Goal: Task Accomplishment & Management: Use online tool/utility

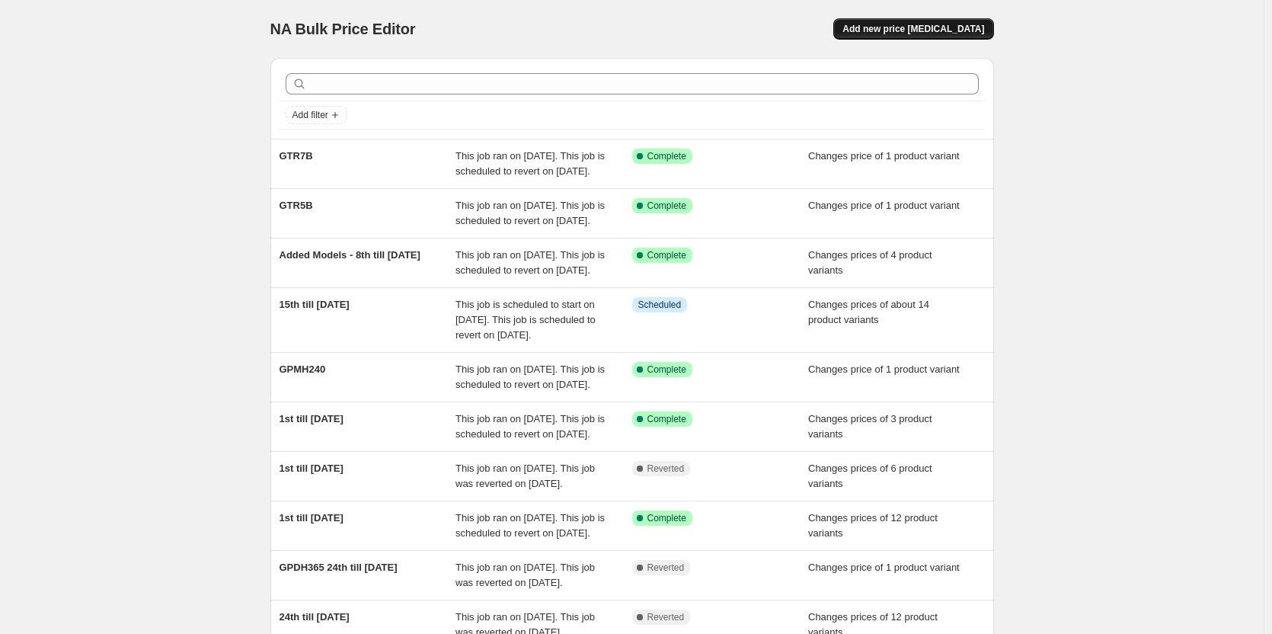
click at [913, 33] on span "Add new price [MEDICAL_DATA]" at bounding box center [913, 29] width 142 height 12
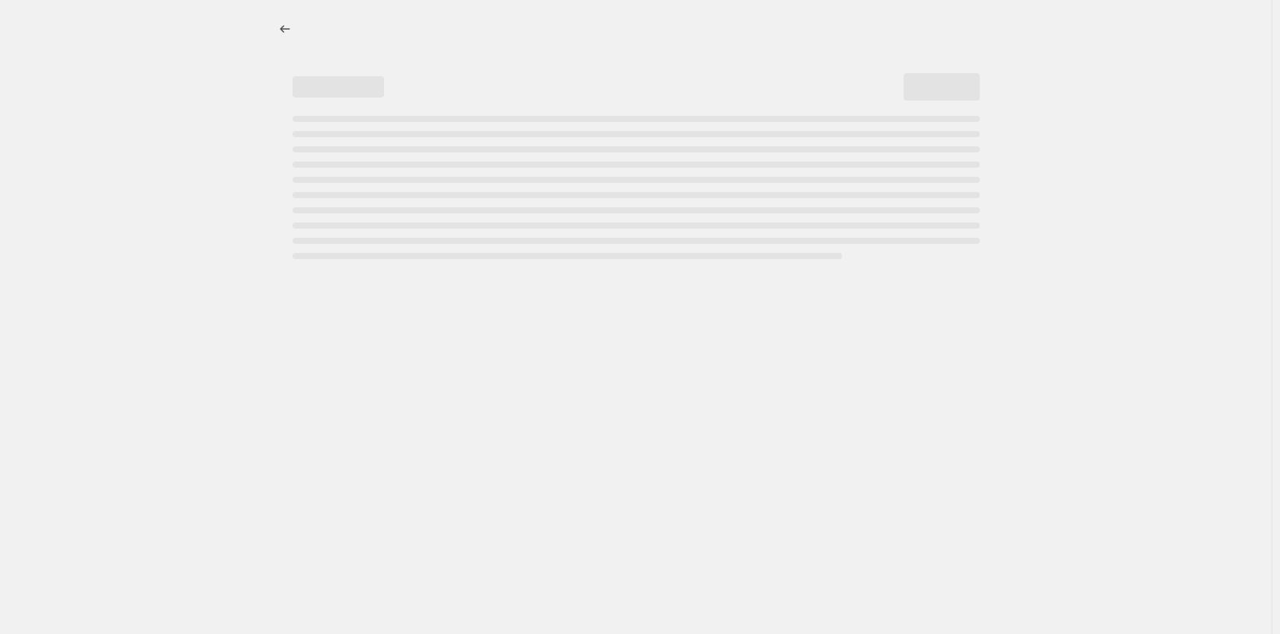
select select "percentage"
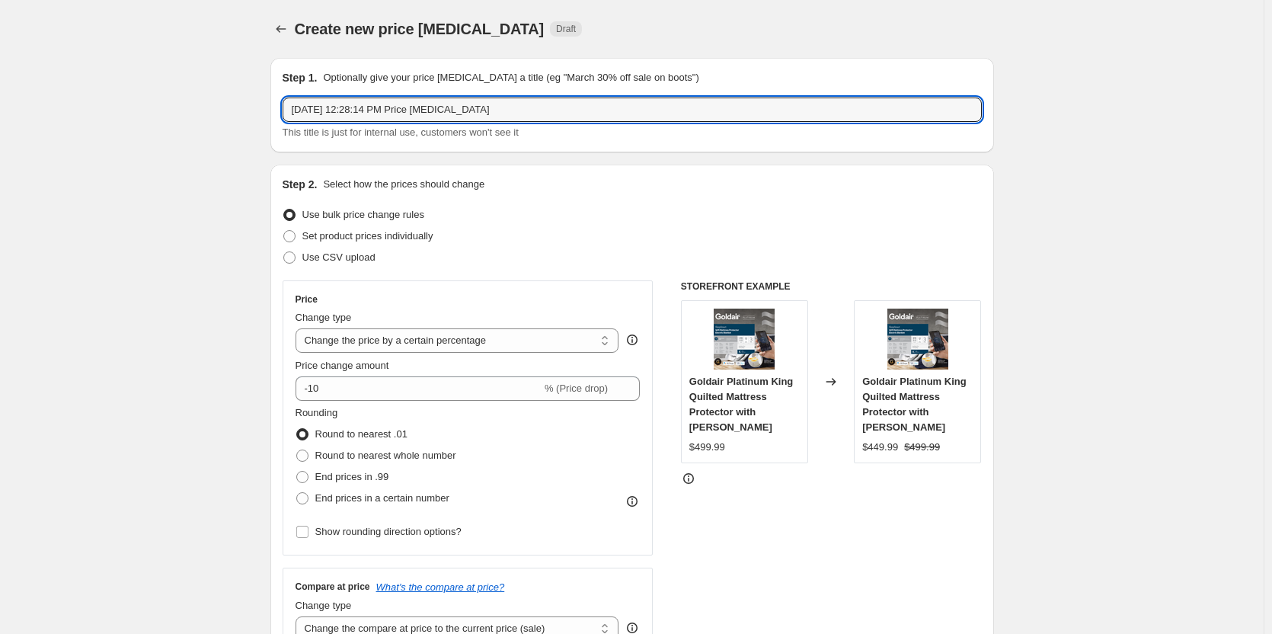
drag, startPoint x: 529, startPoint y: 109, endPoint x: 257, endPoint y: 111, distance: 271.9
type input "15th till [DATE]"
click at [294, 236] on span at bounding box center [289, 236] width 12 height 12
click at [284, 231] on input "Set product prices individually" at bounding box center [283, 230] width 1 height 1
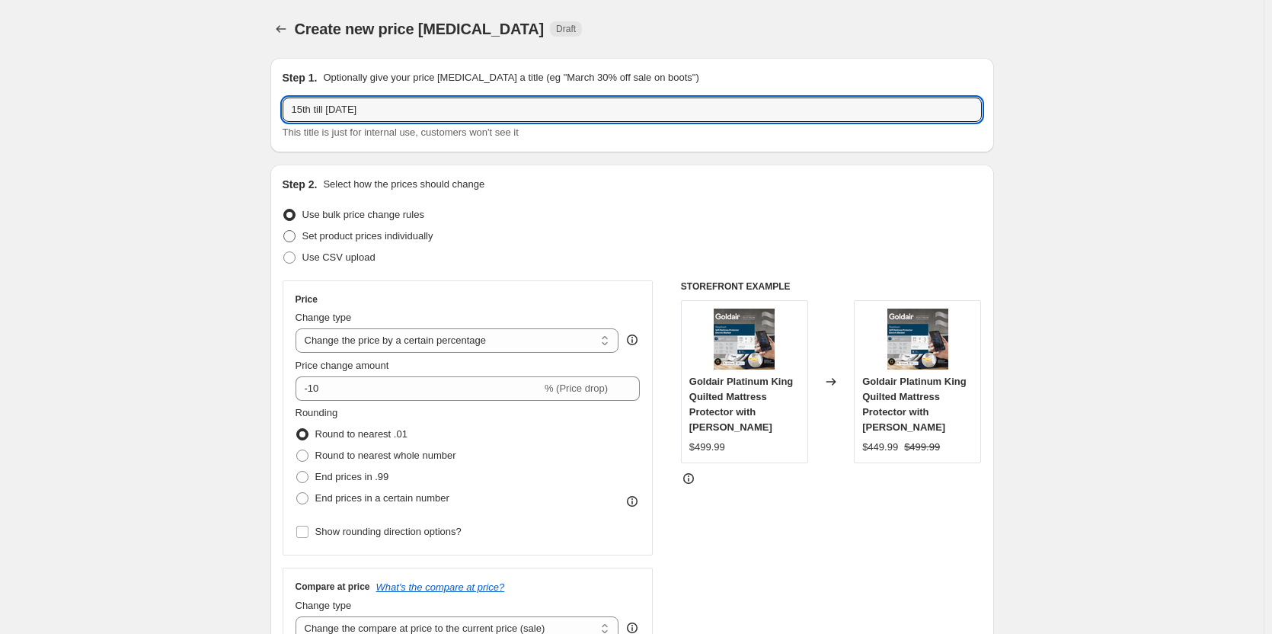
radio input "true"
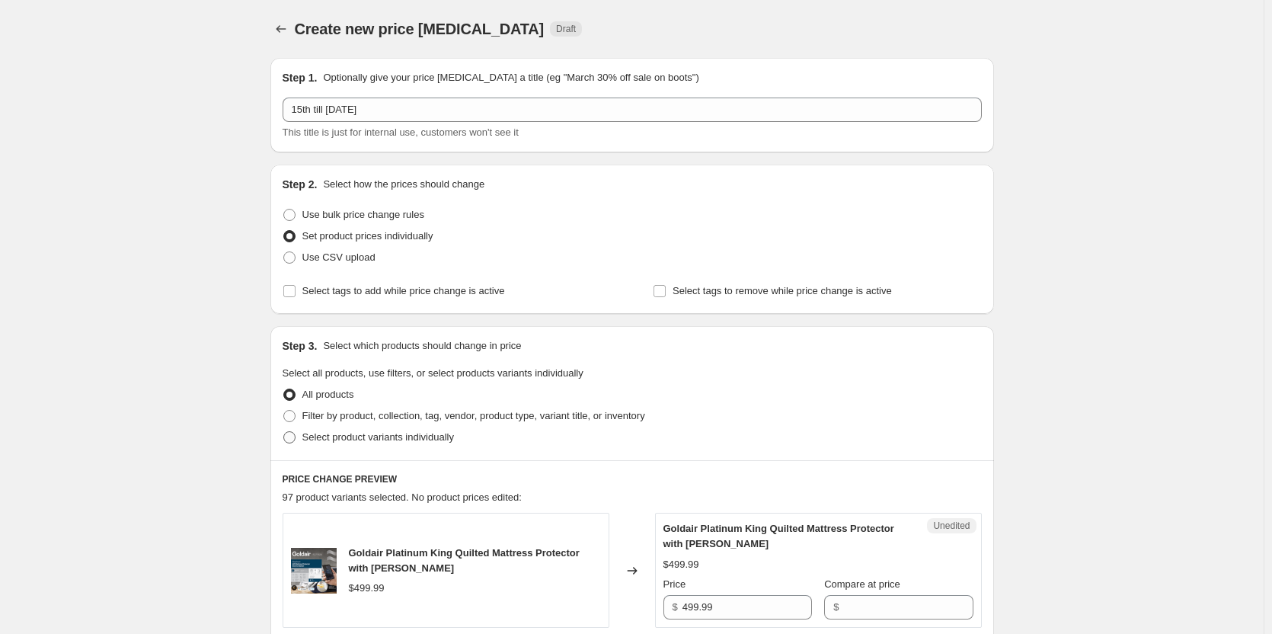
click at [290, 436] on span at bounding box center [289, 437] width 12 height 12
click at [284, 432] on input "Select product variants individually" at bounding box center [283, 431] width 1 height 1
radio input "true"
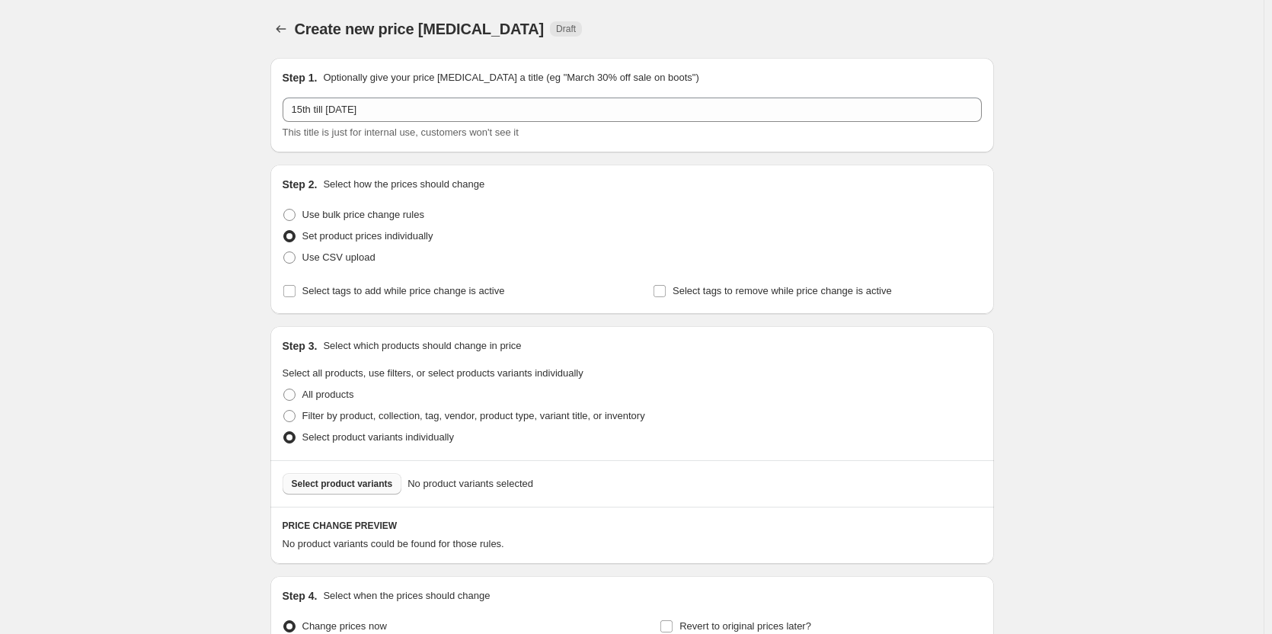
click at [365, 482] on span "Select product variants" at bounding box center [342, 484] width 101 height 12
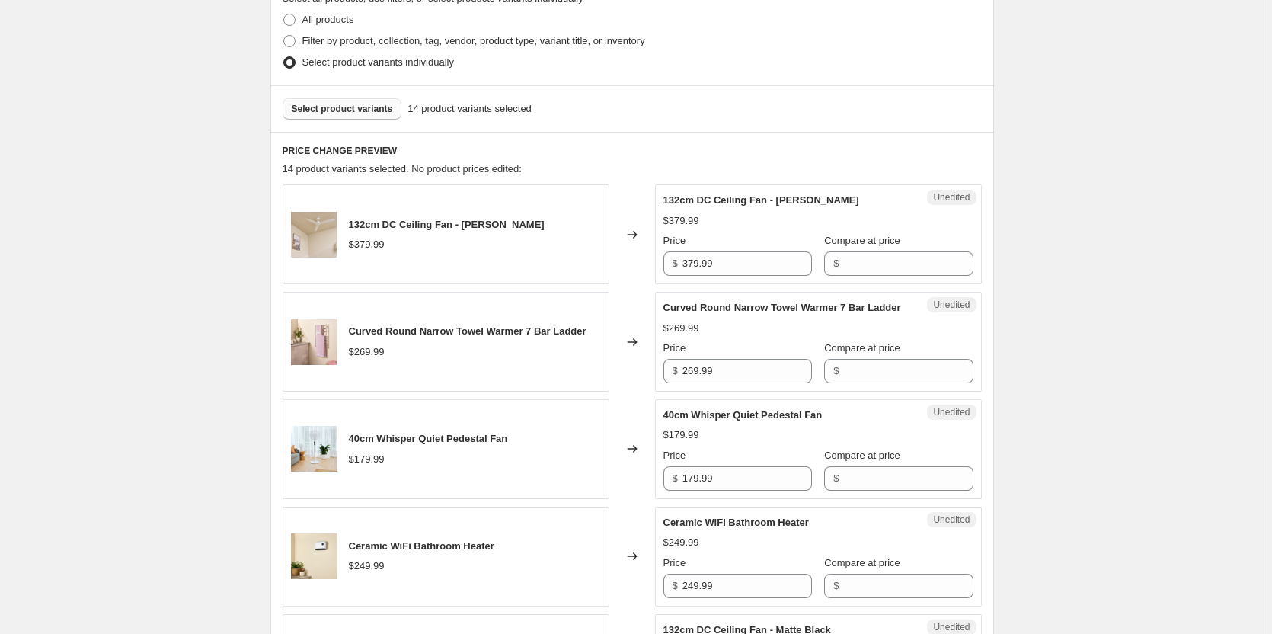
scroll to position [381, 0]
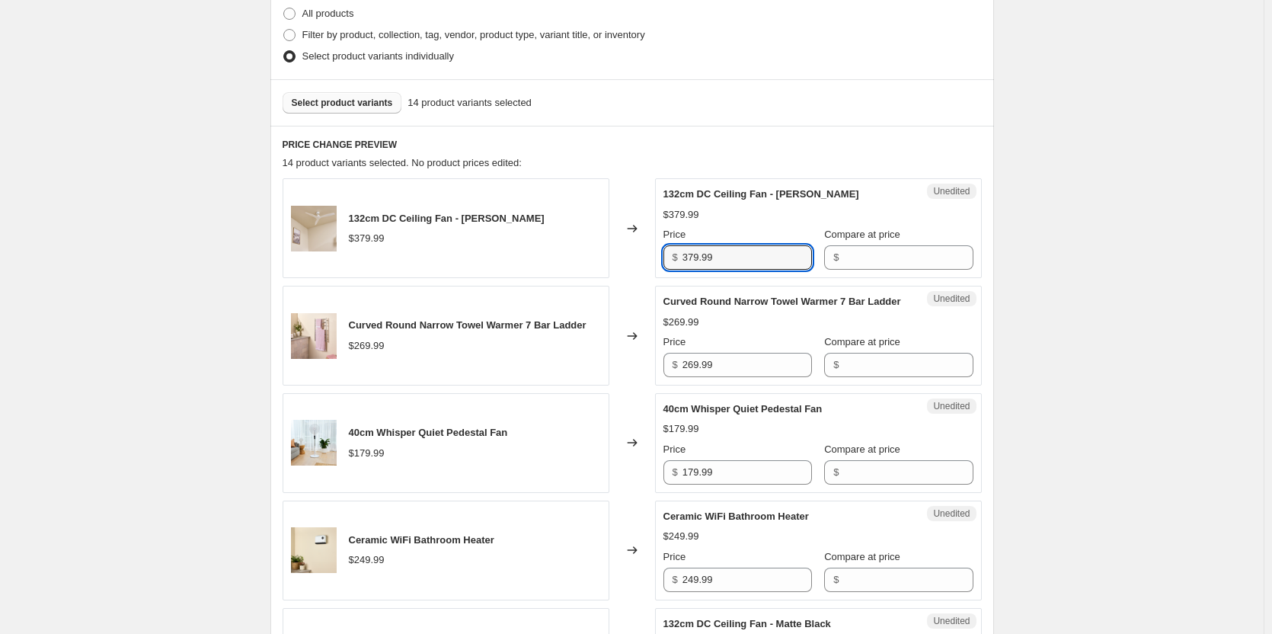
drag, startPoint x: 725, startPoint y: 261, endPoint x: 652, endPoint y: 260, distance: 73.1
click at [652, 260] on div "132cm DC Ceiling Fan - Matte White $379.99 Changed to Unedited 132cm DC Ceiling…" at bounding box center [632, 228] width 699 height 100
click at [879, 261] on input "Compare at price" at bounding box center [907, 257] width 129 height 24
paste input "379.99"
type input "379.99"
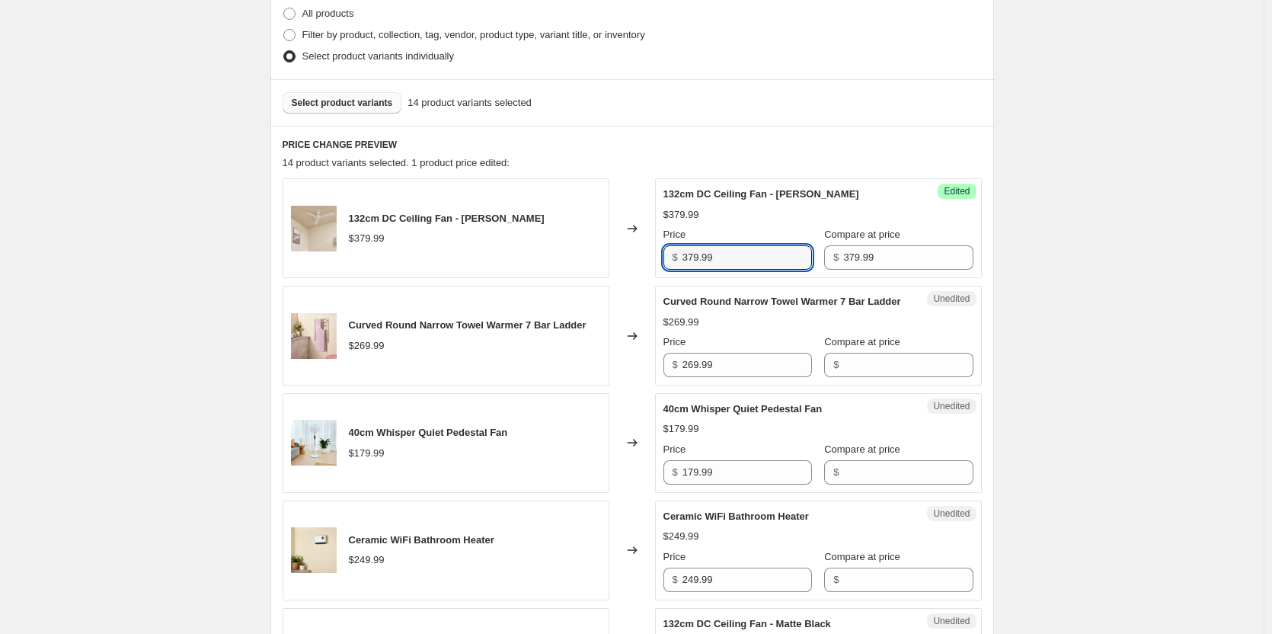
drag, startPoint x: 753, startPoint y: 257, endPoint x: 637, endPoint y: 260, distance: 115.8
click at [637, 260] on div "132cm DC Ceiling Fan - [PERSON_NAME] $379.99 Changed to Success Edited 132cm DC…" at bounding box center [632, 228] width 699 height 100
type input "215.00"
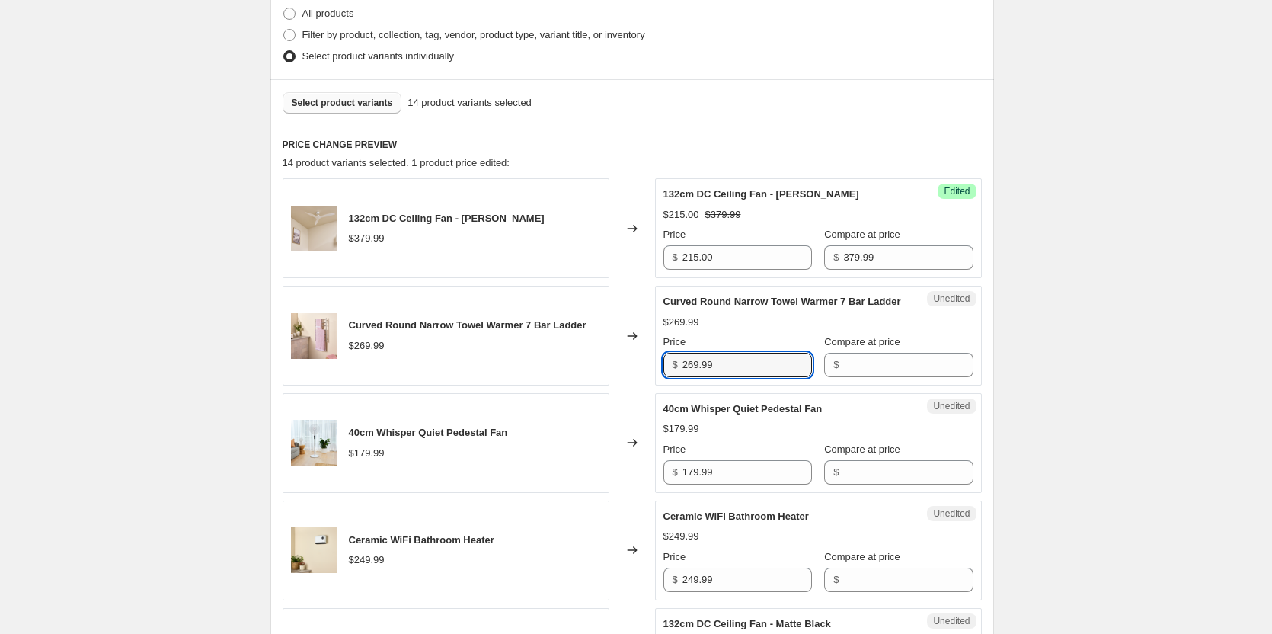
drag, startPoint x: 759, startPoint y: 377, endPoint x: 660, endPoint y: 382, distance: 98.4
click at [660, 382] on div "Unedited Curved Round Narrow Towel Warmer 7 Bar Ladder $269.99 Price $ 269.99 C…" at bounding box center [818, 336] width 327 height 100
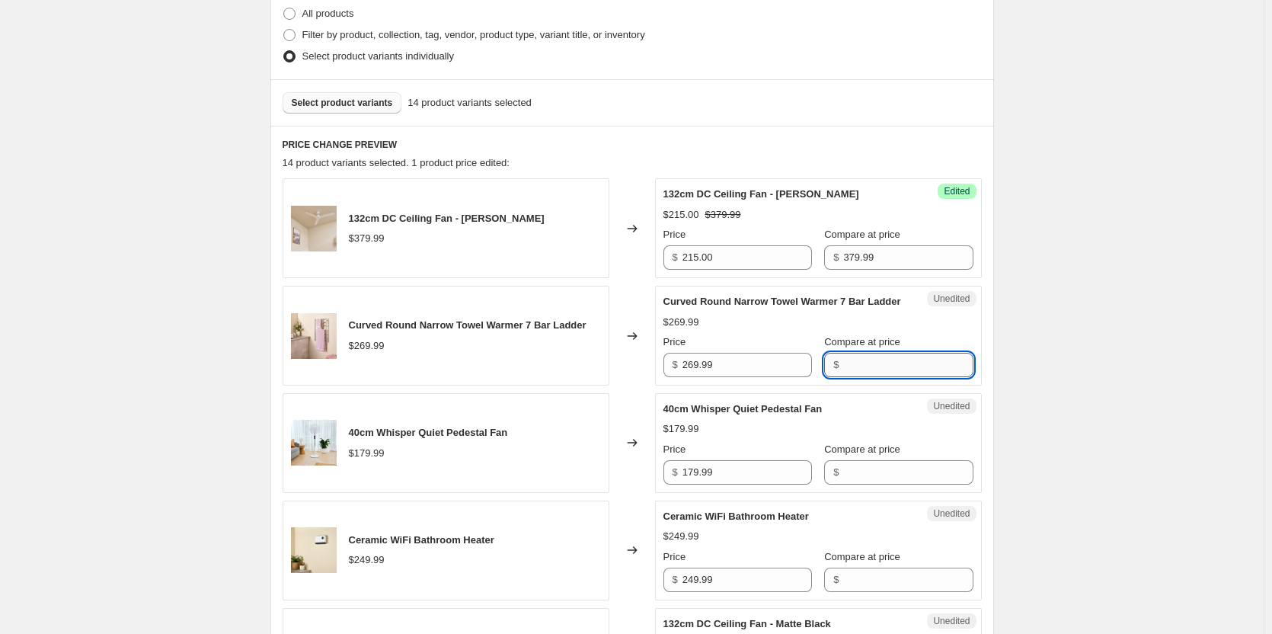
click at [862, 377] on input "Compare at price" at bounding box center [907, 365] width 129 height 24
paste input "269.99"
type input "269.99"
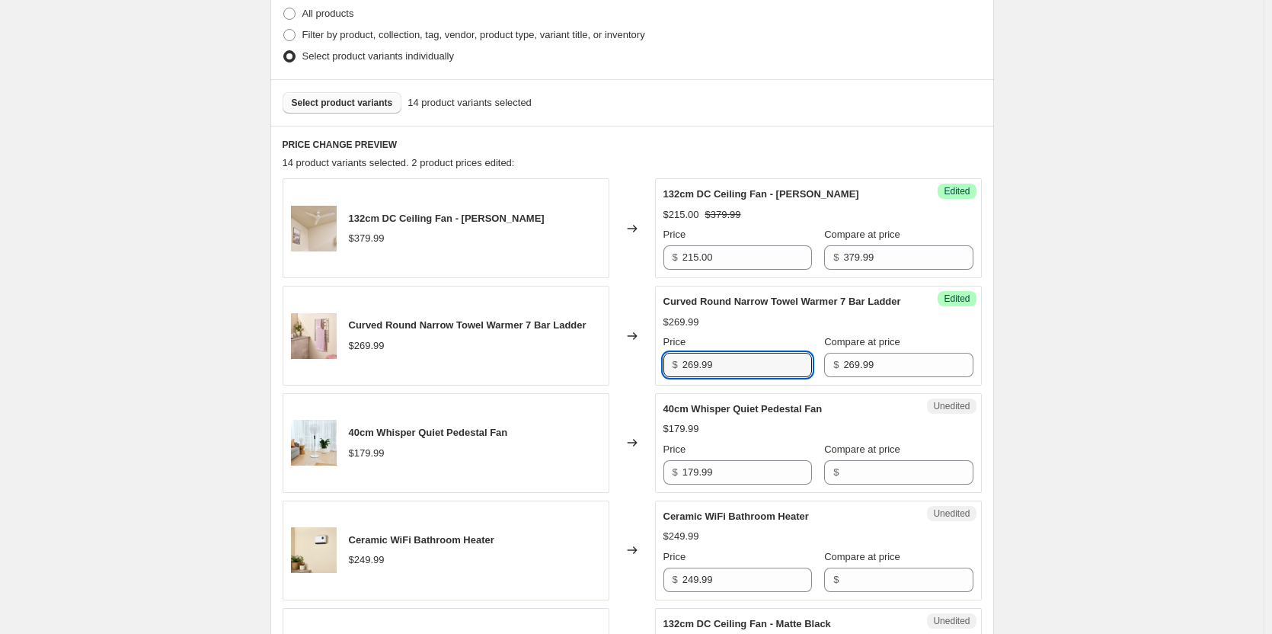
drag, startPoint x: 768, startPoint y: 380, endPoint x: 667, endPoint y: 377, distance: 100.6
click at [667, 377] on div "$ 269.99" at bounding box center [737, 365] width 149 height 24
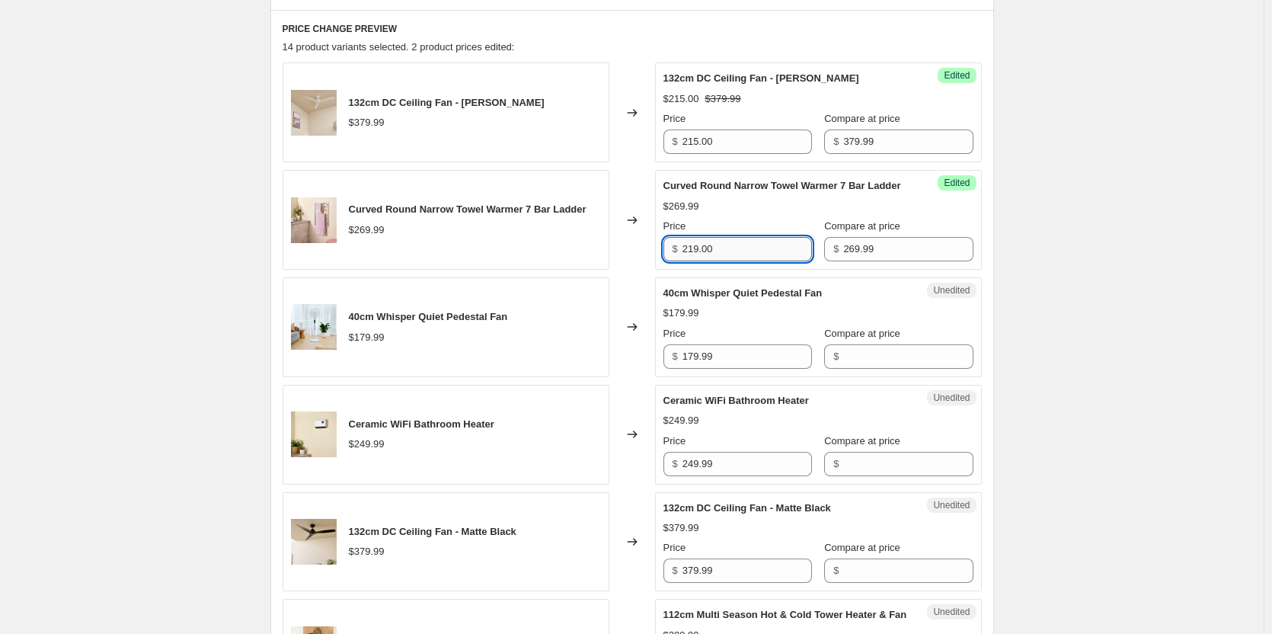
scroll to position [533, 0]
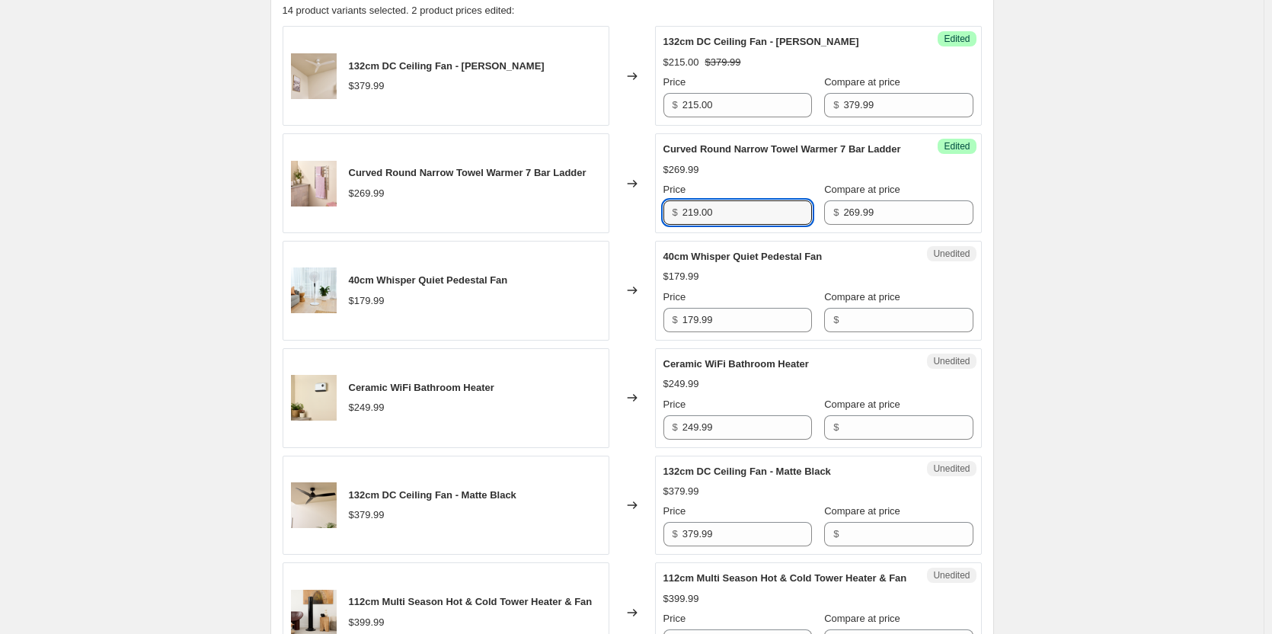
type input "219.00"
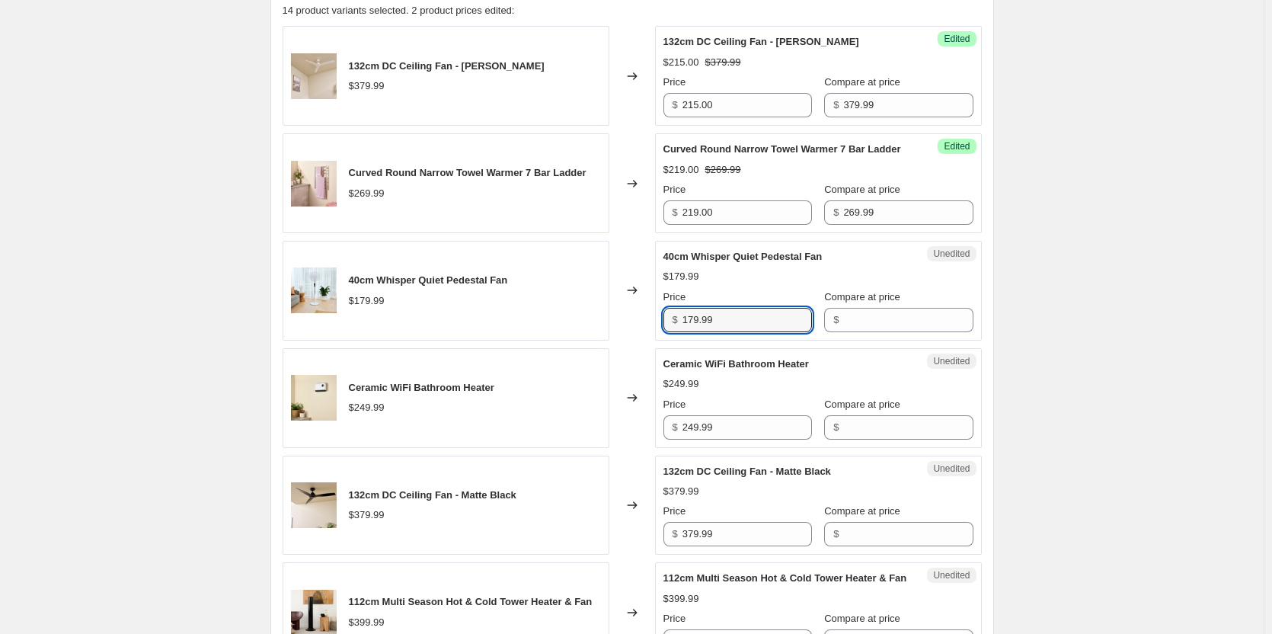
drag, startPoint x: 737, startPoint y: 331, endPoint x: 666, endPoint y: 330, distance: 71.6
click at [666, 330] on div "Unedited 40cm Whisper Quiet Pedestal Fan $179.99 Price $ 179.99 Compare at pric…" at bounding box center [818, 291] width 327 height 100
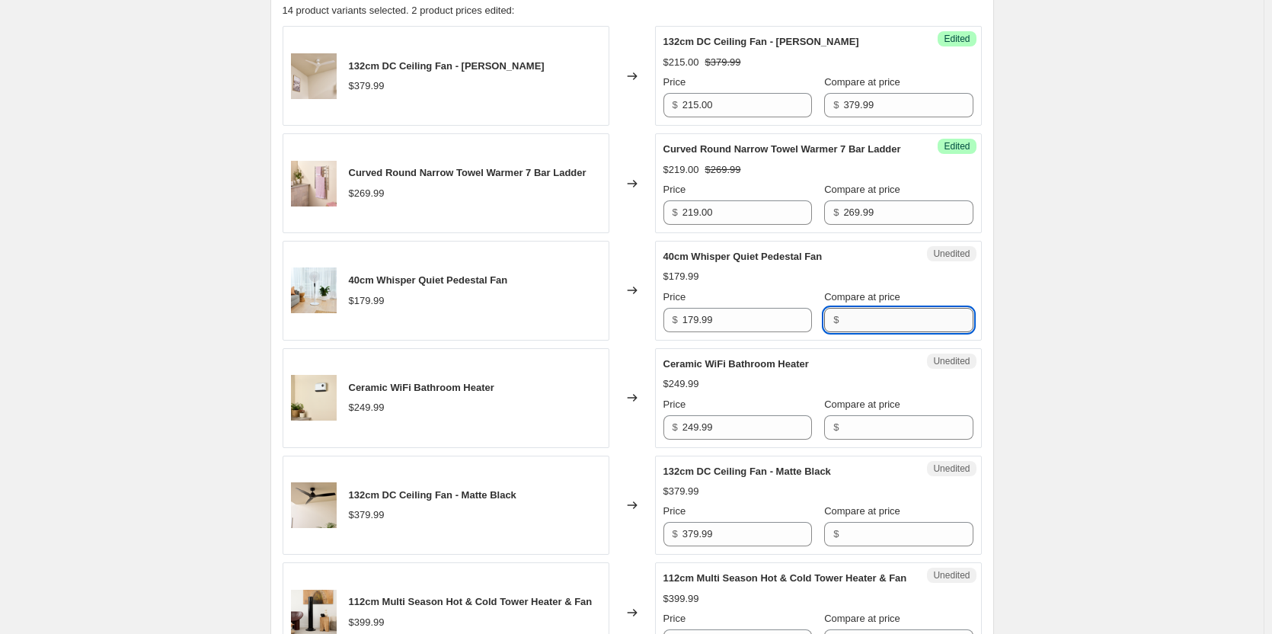
click at [874, 332] on input "Compare at price" at bounding box center [907, 320] width 129 height 24
paste input "179.99"
type input "179.99"
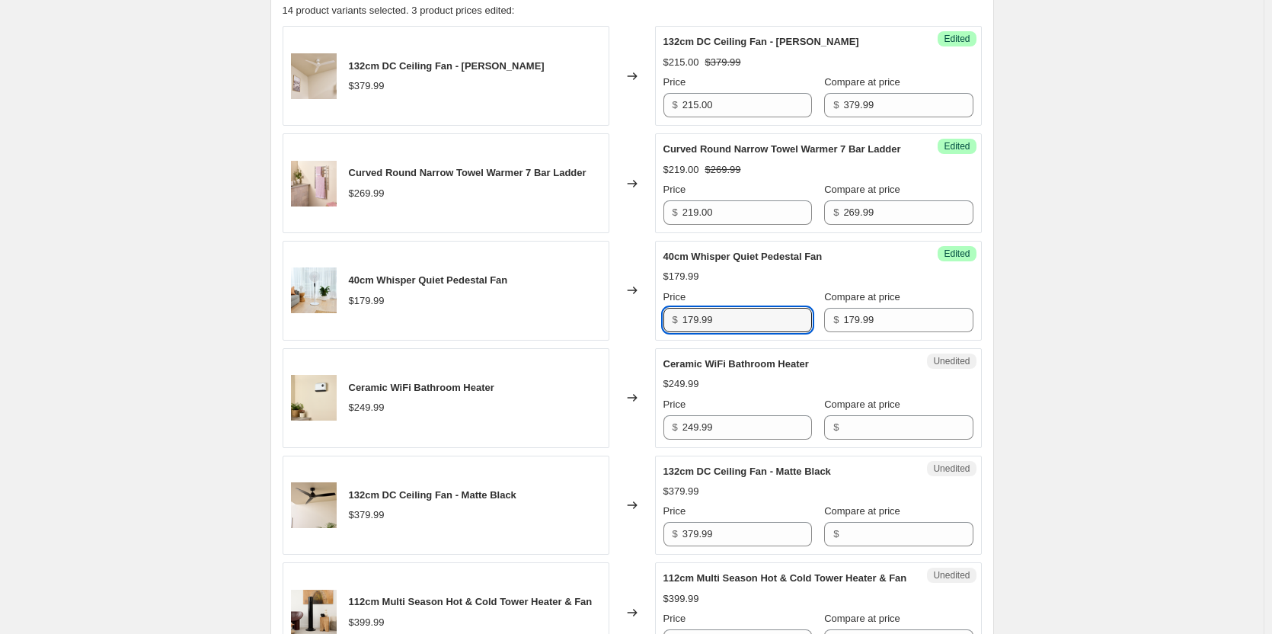
drag, startPoint x: 754, startPoint y: 334, endPoint x: 630, endPoint y: 335, distance: 124.2
click at [630, 335] on div "40cm Whisper Quiet Pedestal Fan $179.99 Changed to Success Edited 40cm Whisper …" at bounding box center [632, 291] width 699 height 100
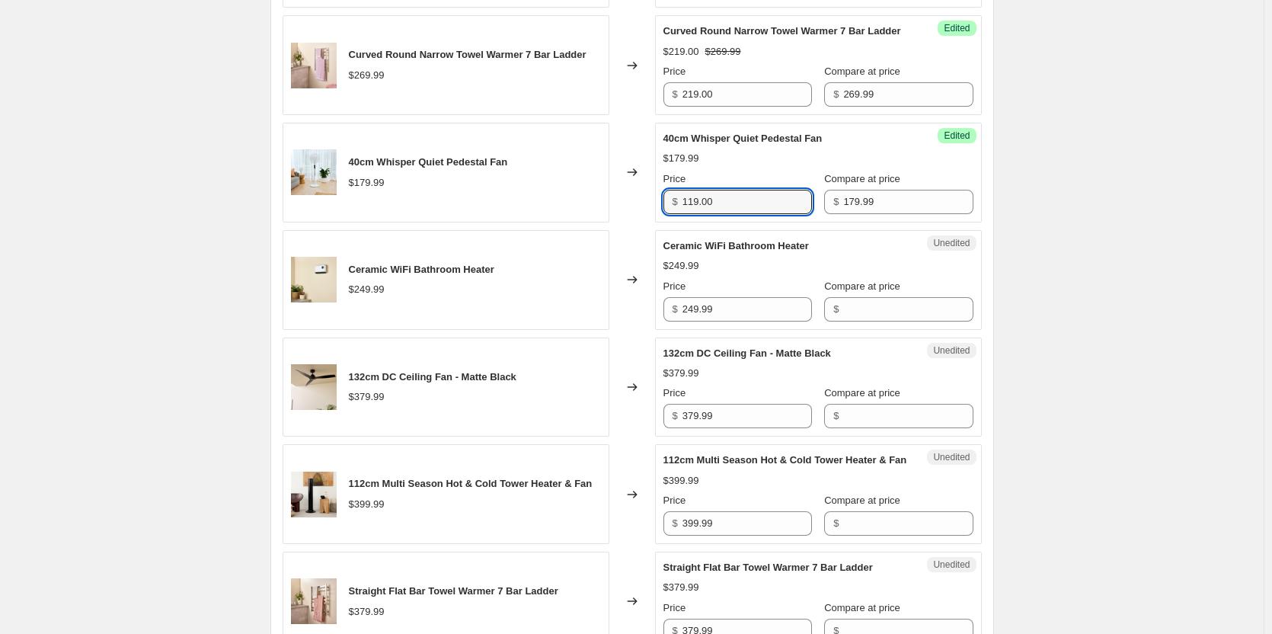
scroll to position [686, 0]
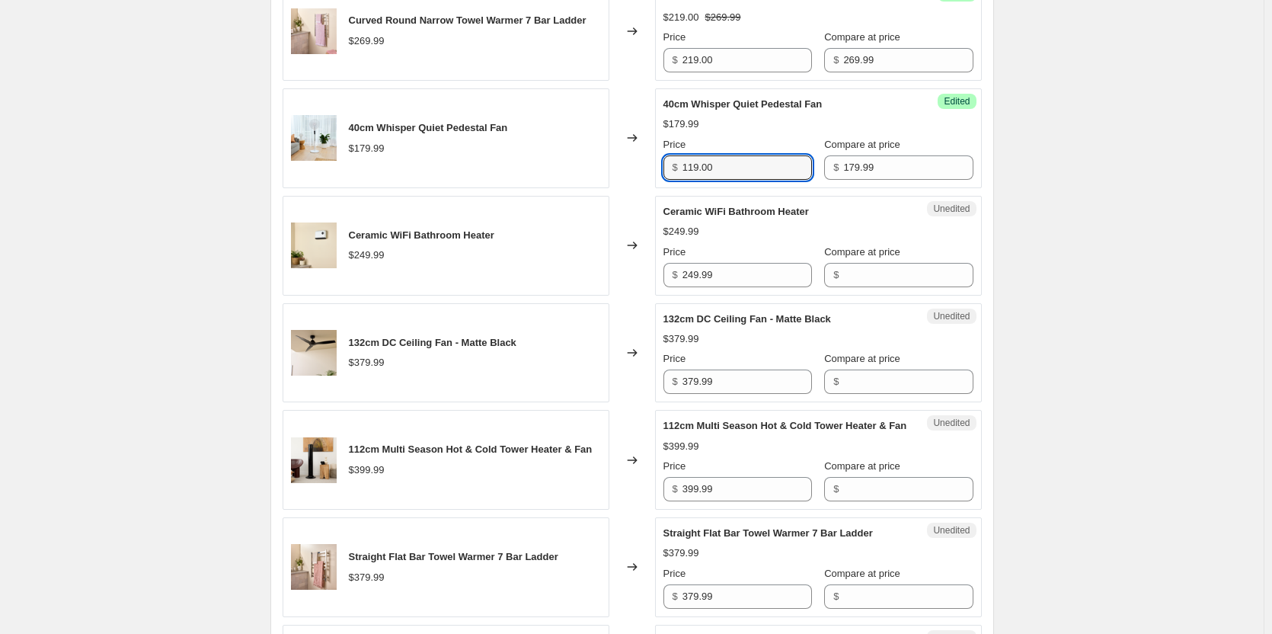
type input "119.00"
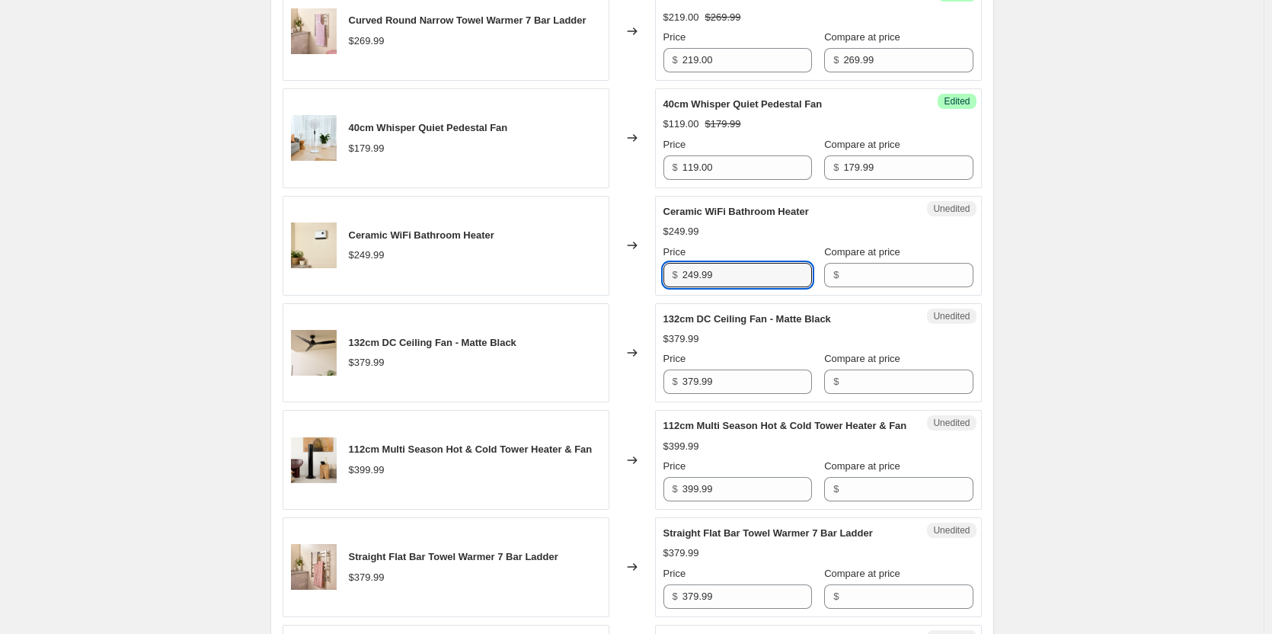
drag, startPoint x: 743, startPoint y: 294, endPoint x: 649, endPoint y: 292, distance: 93.7
click at [649, 292] on div "Ceramic WiFi Bathroom Heater $249.99 Changed to Unedited Ceramic WiFi Bathroom …" at bounding box center [632, 246] width 699 height 100
click at [848, 287] on input "Compare at price" at bounding box center [907, 275] width 129 height 24
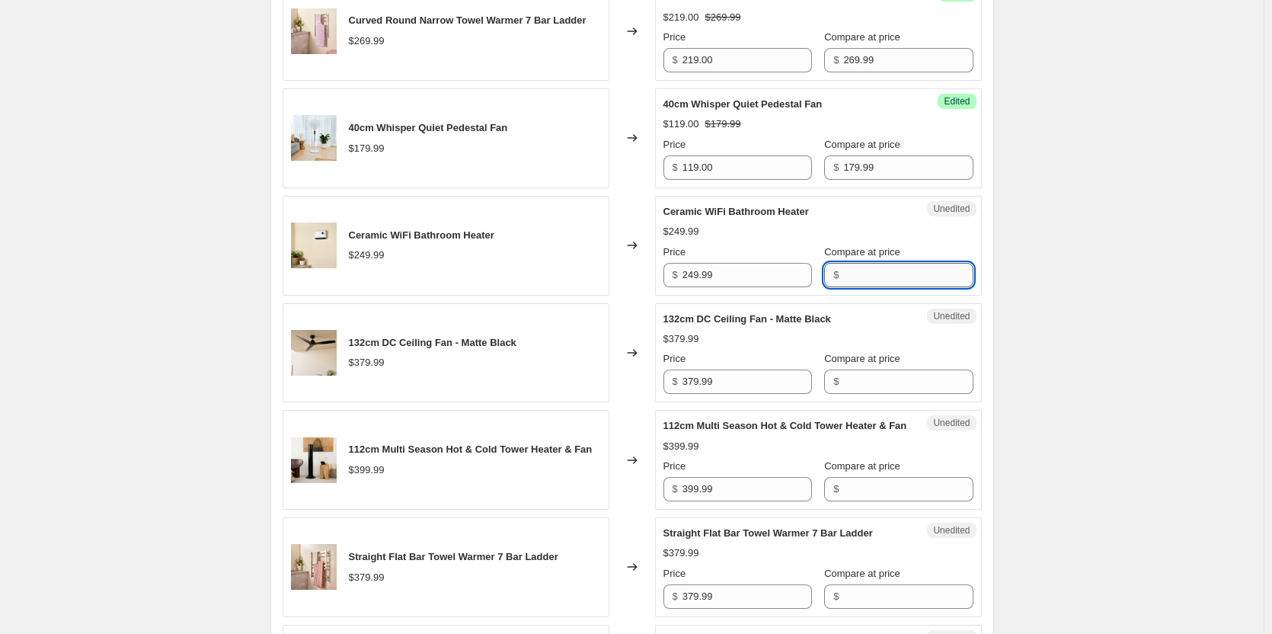
paste input "249.99"
type input "249.99"
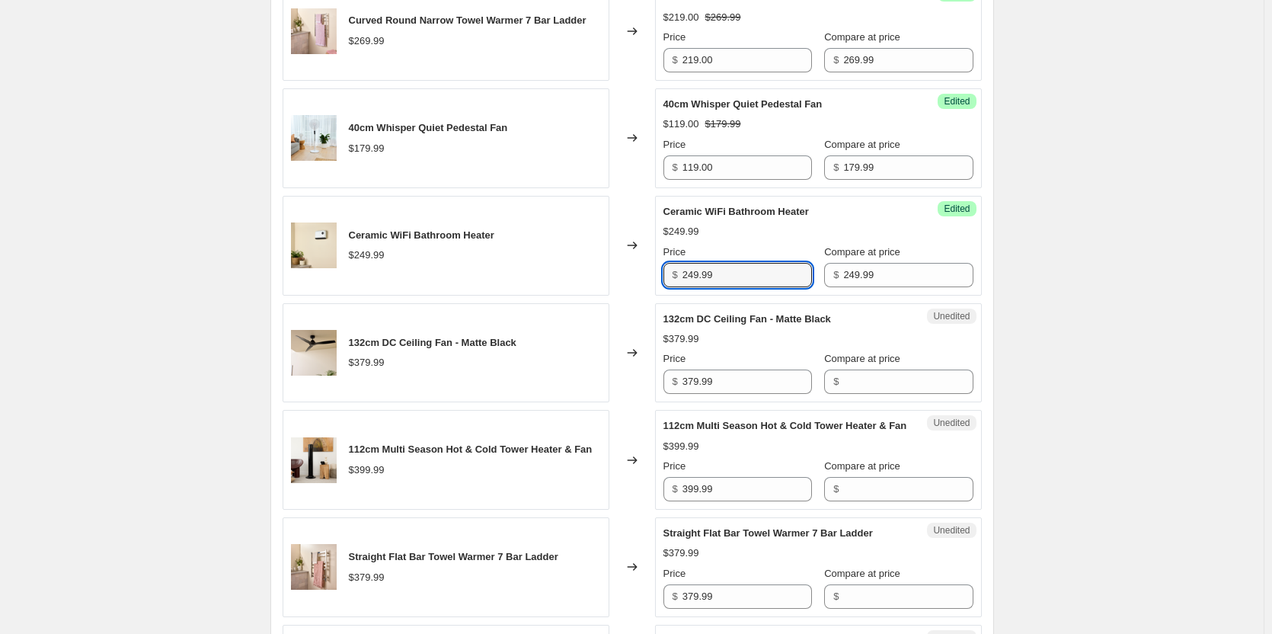
drag, startPoint x: 758, startPoint y: 296, endPoint x: 658, endPoint y: 293, distance: 99.8
click at [658, 293] on div "Success Edited Ceramic WiFi Bathroom Heater $249.99 Price $ 249.99 Compare at p…" at bounding box center [818, 246] width 327 height 100
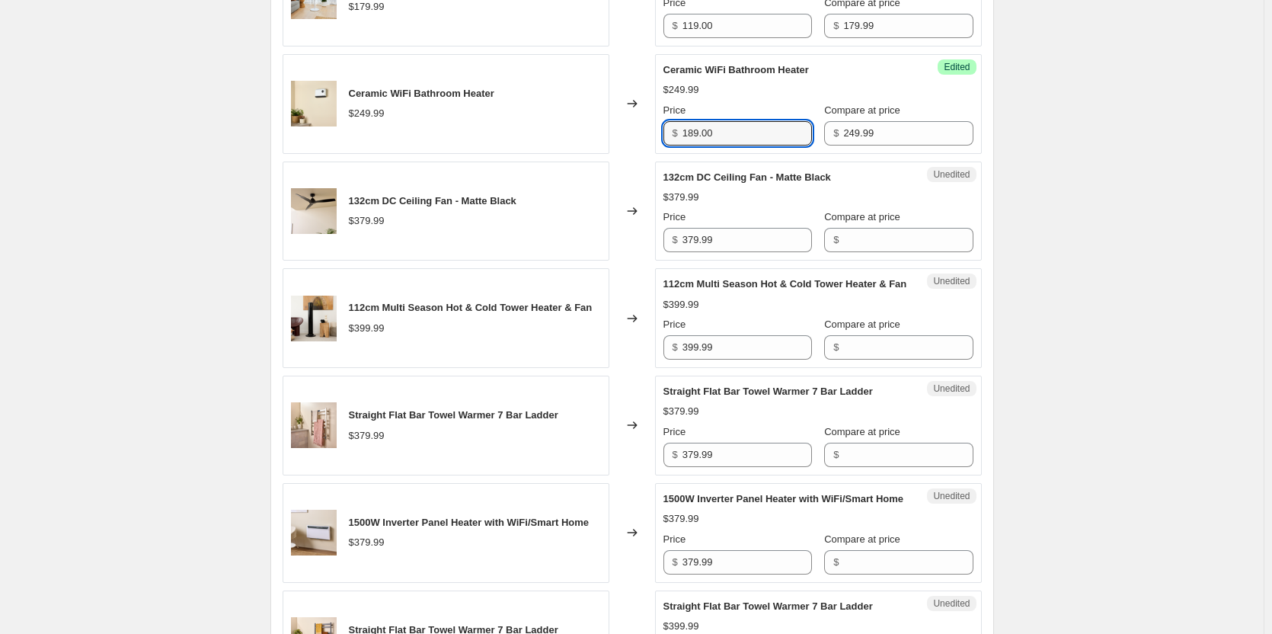
scroll to position [838, 0]
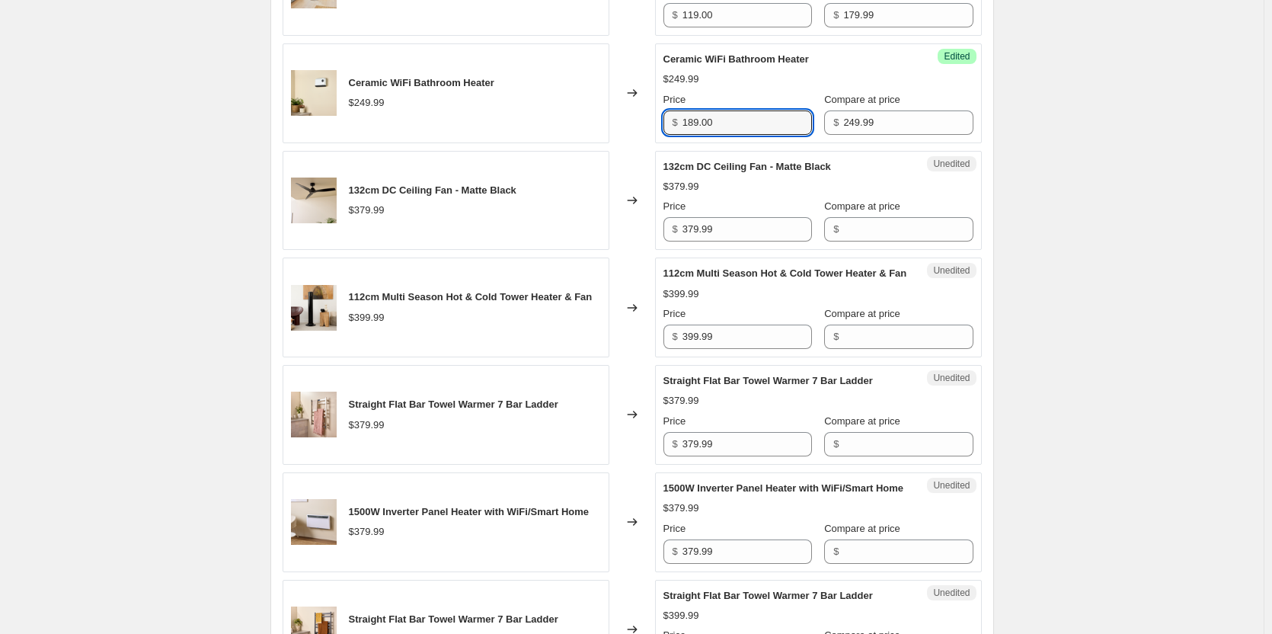
type input "189.00"
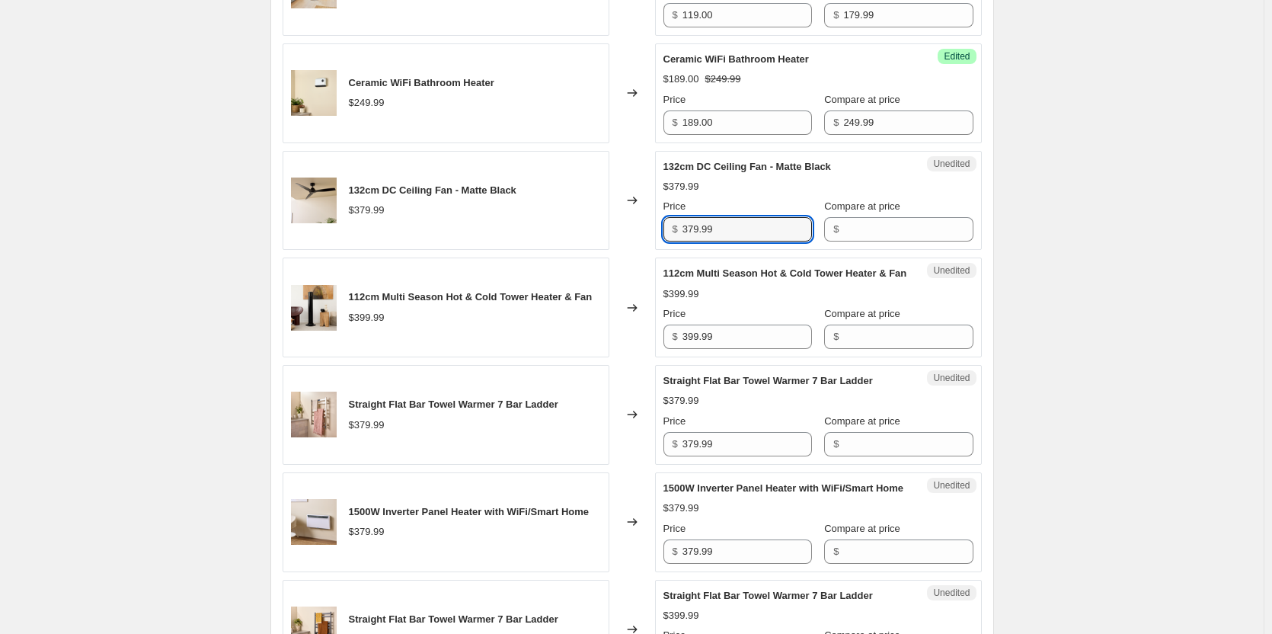
drag, startPoint x: 735, startPoint y: 248, endPoint x: 664, endPoint y: 246, distance: 70.9
click at [664, 246] on div "Unedited 132cm DC Ceiling Fan - Matte Black $379.99 Price $ 379.99 Compare at p…" at bounding box center [818, 201] width 327 height 100
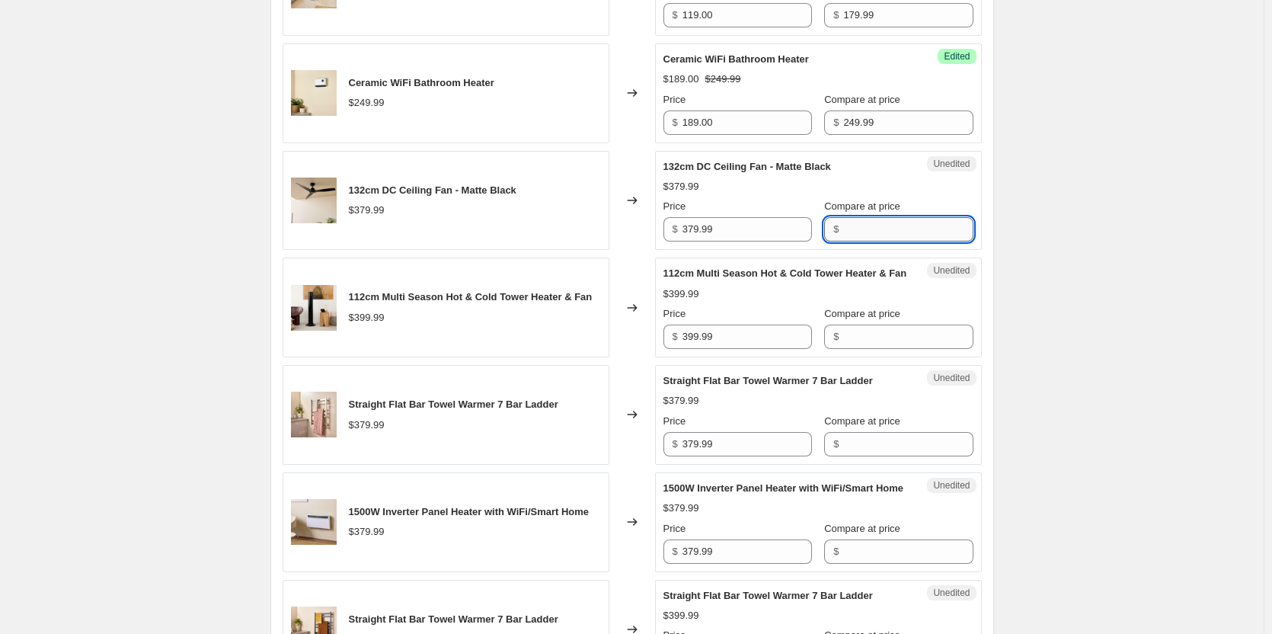
click at [891, 241] on input "Compare at price" at bounding box center [907, 229] width 129 height 24
paste input "379.99"
type input "379.99"
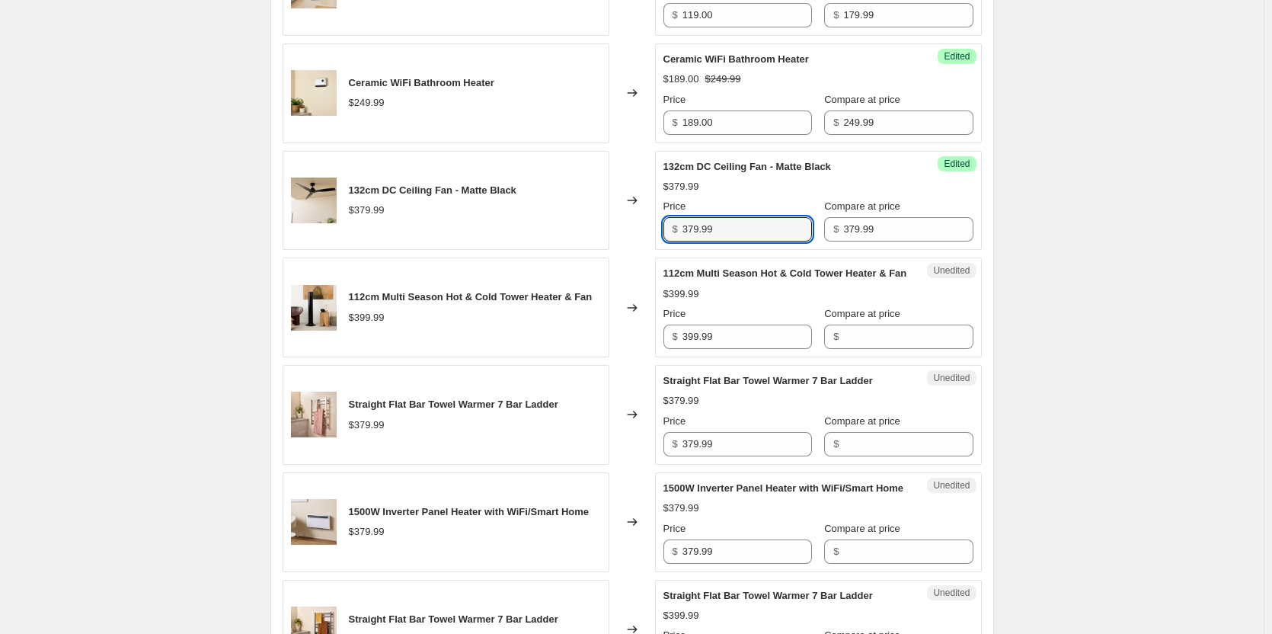
drag, startPoint x: 743, startPoint y: 251, endPoint x: 636, endPoint y: 244, distance: 107.6
click at [636, 244] on div "132cm DC Ceiling Fan - Matte Black $379.99 Changed to Success Edited 132cm DC C…" at bounding box center [632, 201] width 699 height 100
type input "215.00"
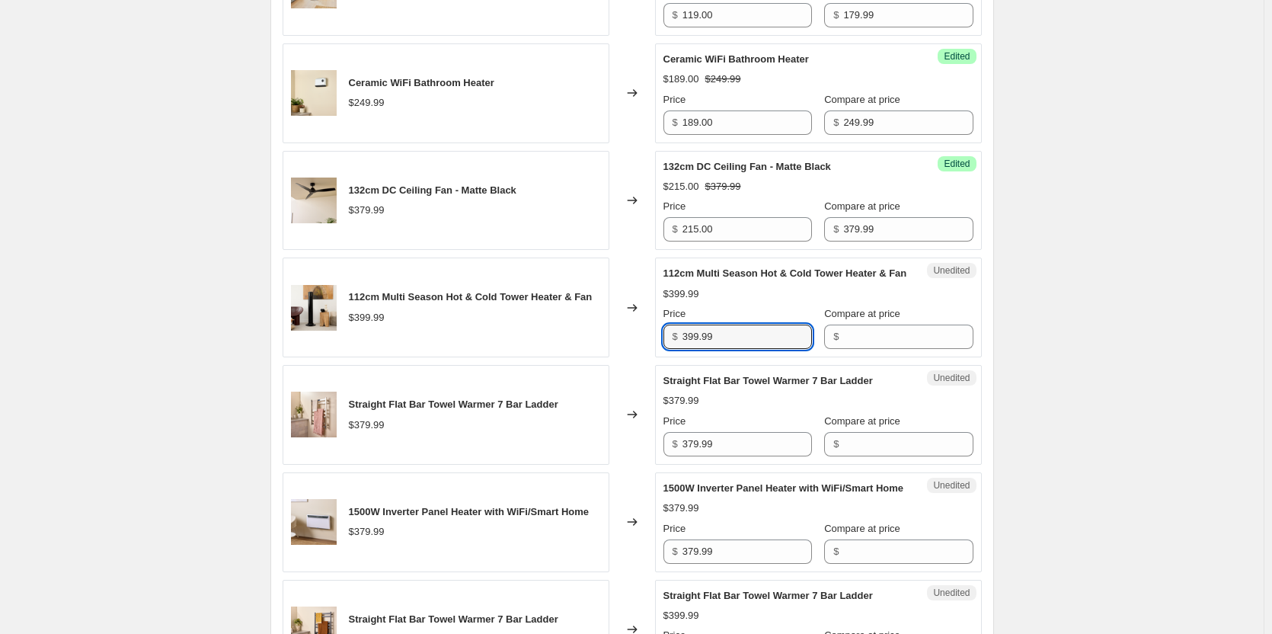
drag, startPoint x: 764, startPoint y: 369, endPoint x: 634, endPoint y: 361, distance: 130.5
click at [634, 357] on div "112cm Multi Season Hot & Cold Tower Heater & Fan $399.99 Changed to Unedited 11…" at bounding box center [632, 307] width 699 height 100
click at [884, 349] on input "Compare at price" at bounding box center [907, 336] width 129 height 24
paste input "399.99"
type input "399.99"
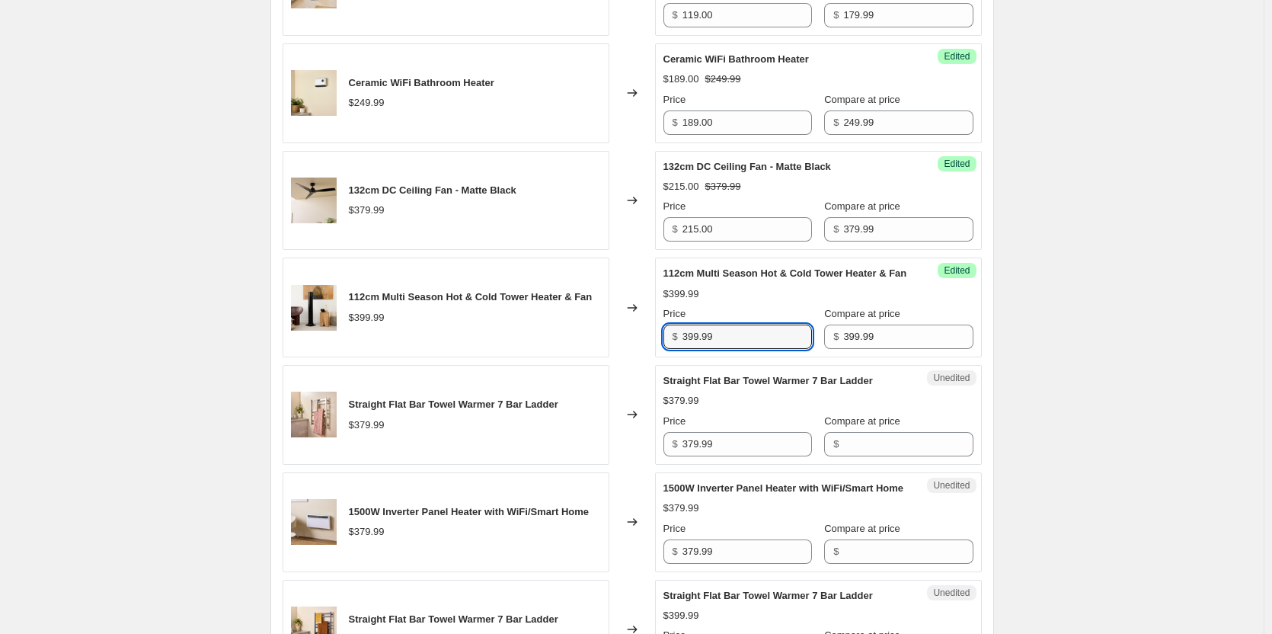
drag, startPoint x: 753, startPoint y: 371, endPoint x: 638, endPoint y: 366, distance: 115.1
click at [638, 357] on div "112cm Multi Season Hot & Cold Tower Heater & Fan $399.99 Changed to Success Edi…" at bounding box center [632, 307] width 699 height 100
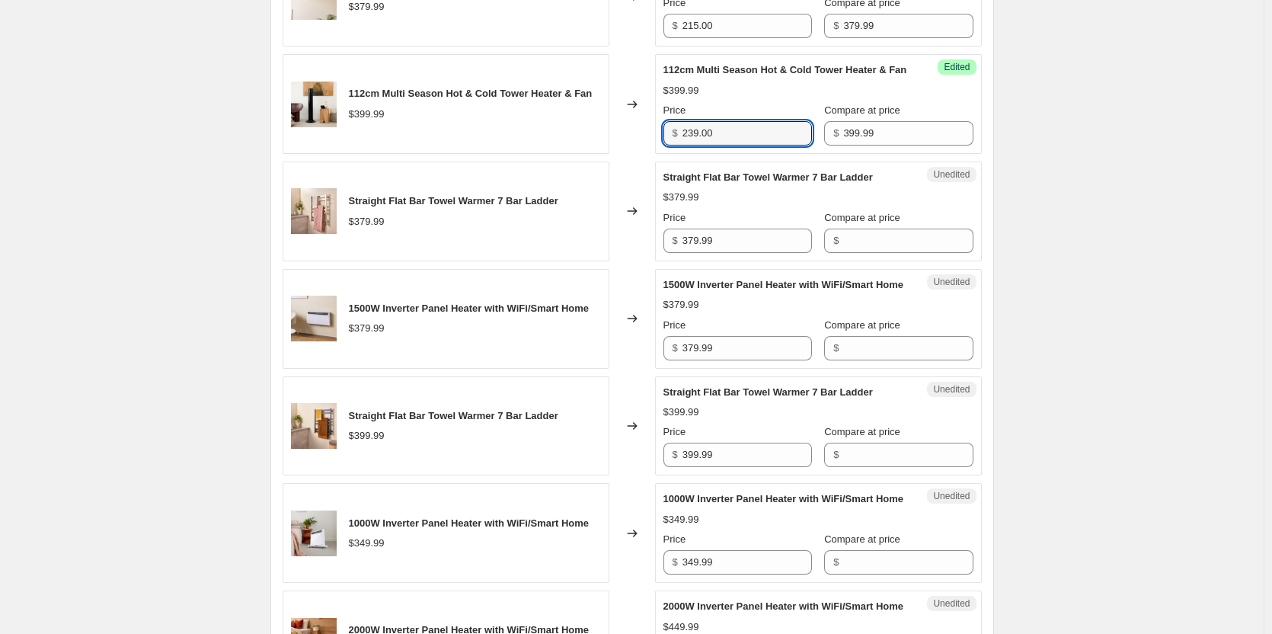
scroll to position [1066, 0]
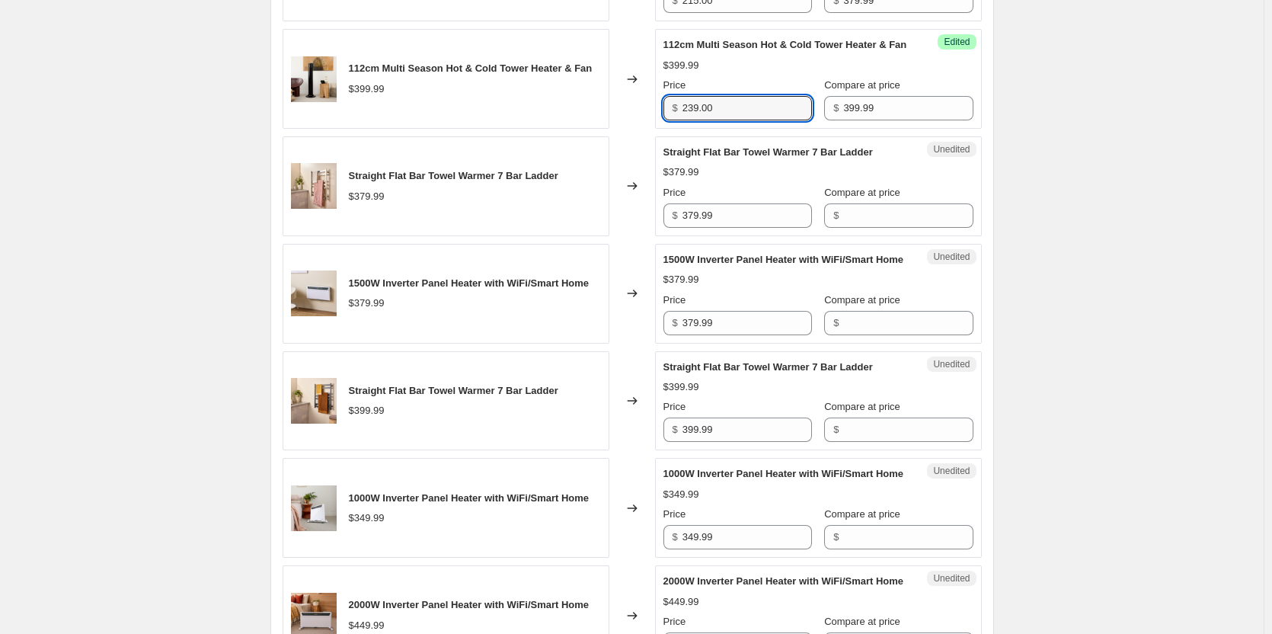
type input "239.00"
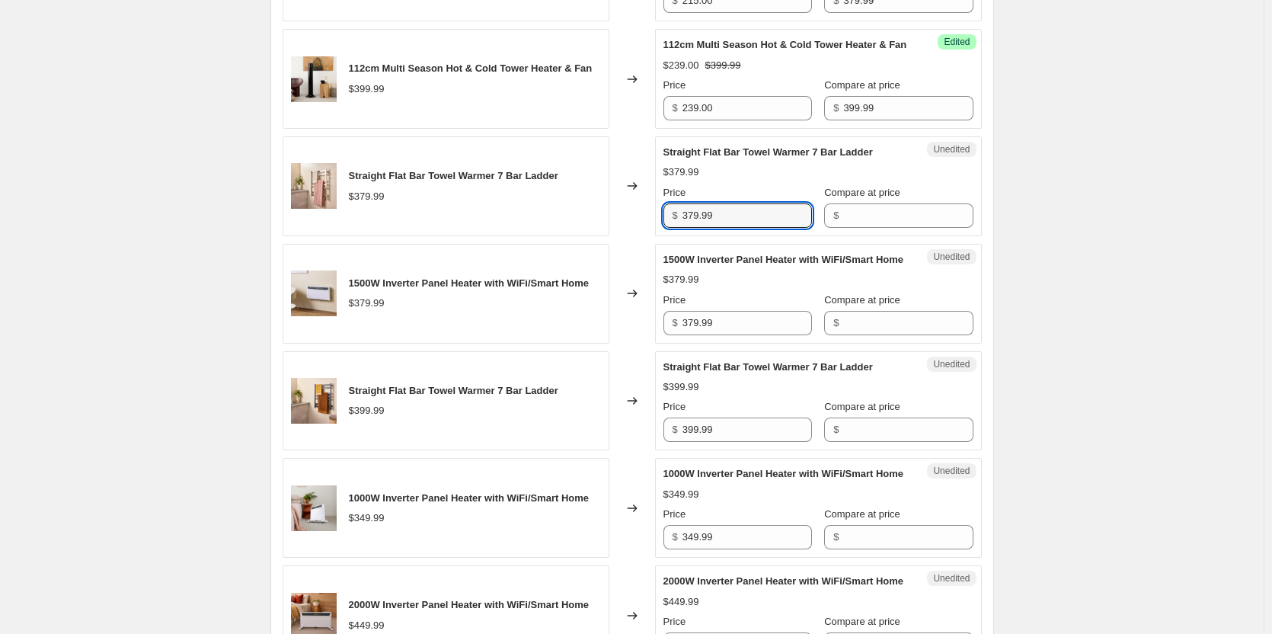
drag, startPoint x: 756, startPoint y: 251, endPoint x: 667, endPoint y: 245, distance: 89.3
click at [667, 228] on div "$ 379.99" at bounding box center [737, 215] width 149 height 24
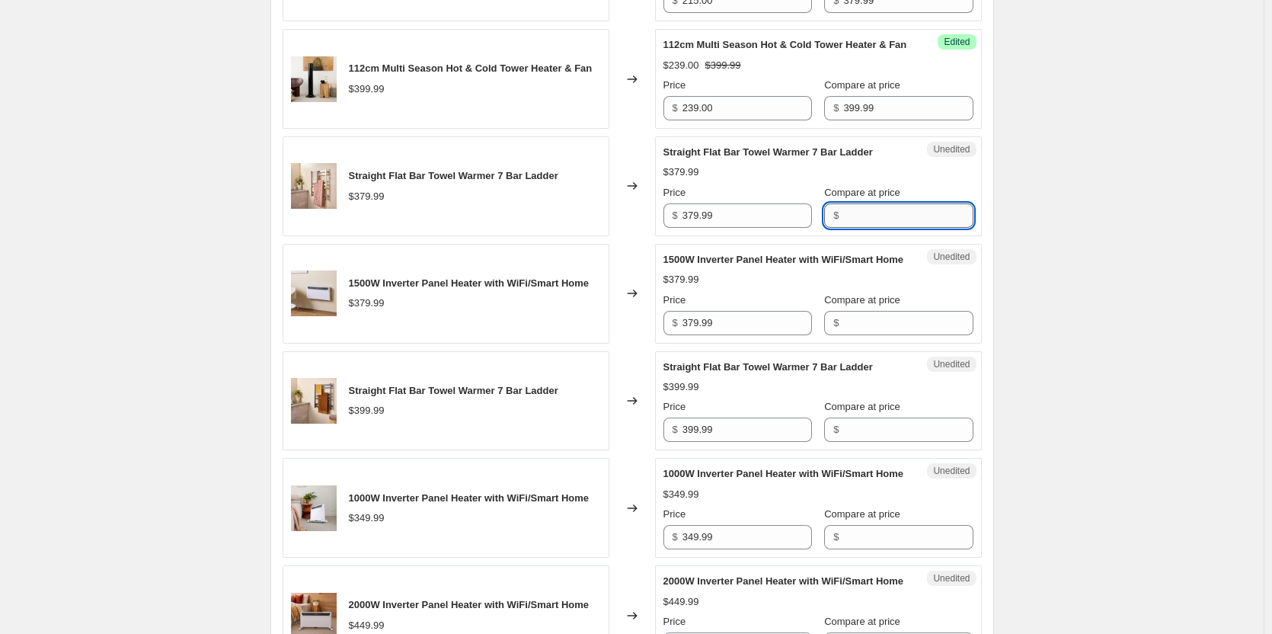
click at [852, 228] on input "Compare at price" at bounding box center [907, 215] width 129 height 24
paste input "379.99"
type input "379.99"
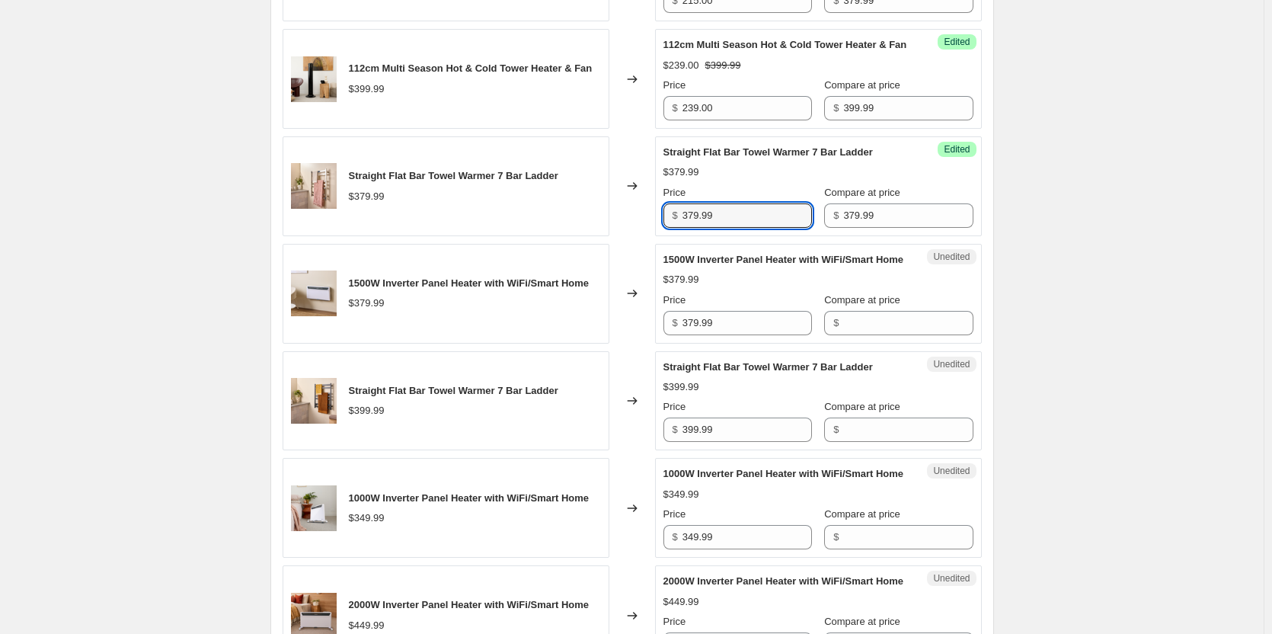
drag, startPoint x: 761, startPoint y: 248, endPoint x: 635, endPoint y: 246, distance: 125.7
click at [635, 236] on div "Straight Flat Bar Towel Warmer 7 Bar Ladder $379.99 Changed to Success Edited S…" at bounding box center [632, 186] width 699 height 100
type input "299.00"
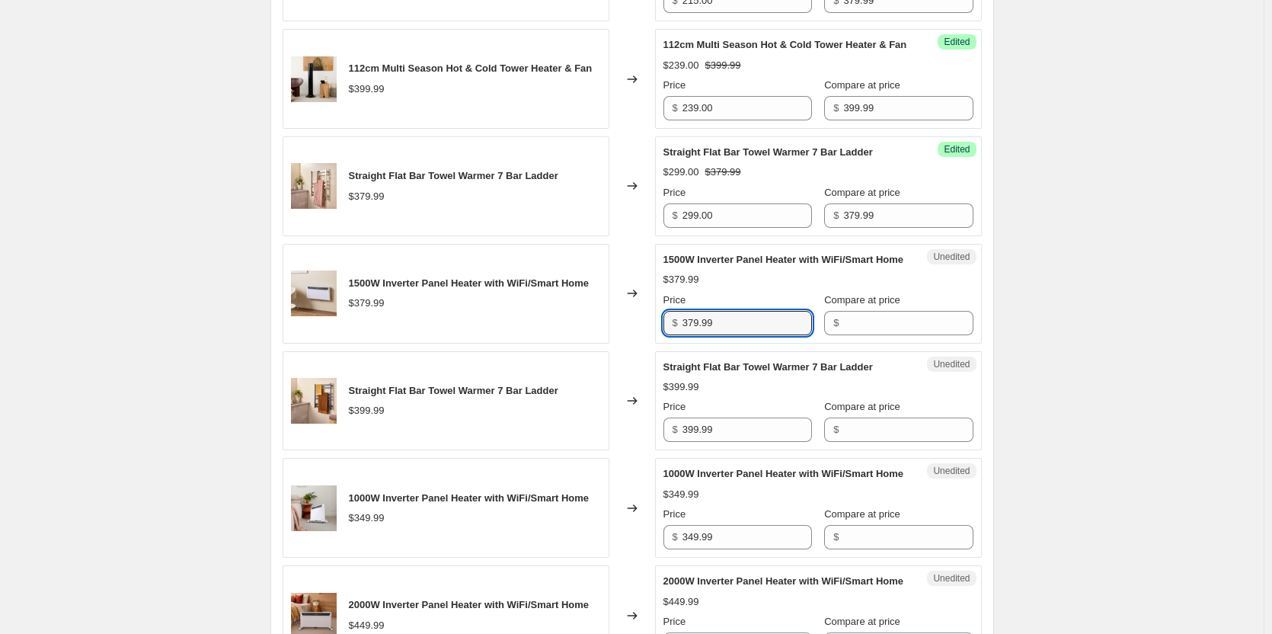
drag, startPoint x: 731, startPoint y: 373, endPoint x: 663, endPoint y: 367, distance: 68.1
click at [663, 344] on div "Unedited 1500W Inverter Panel Heater with WiFi/Smart Home $379.99 Price $ 379.9…" at bounding box center [818, 294] width 327 height 100
click at [843, 335] on input "Compare at price" at bounding box center [907, 323] width 129 height 24
paste input "379.99"
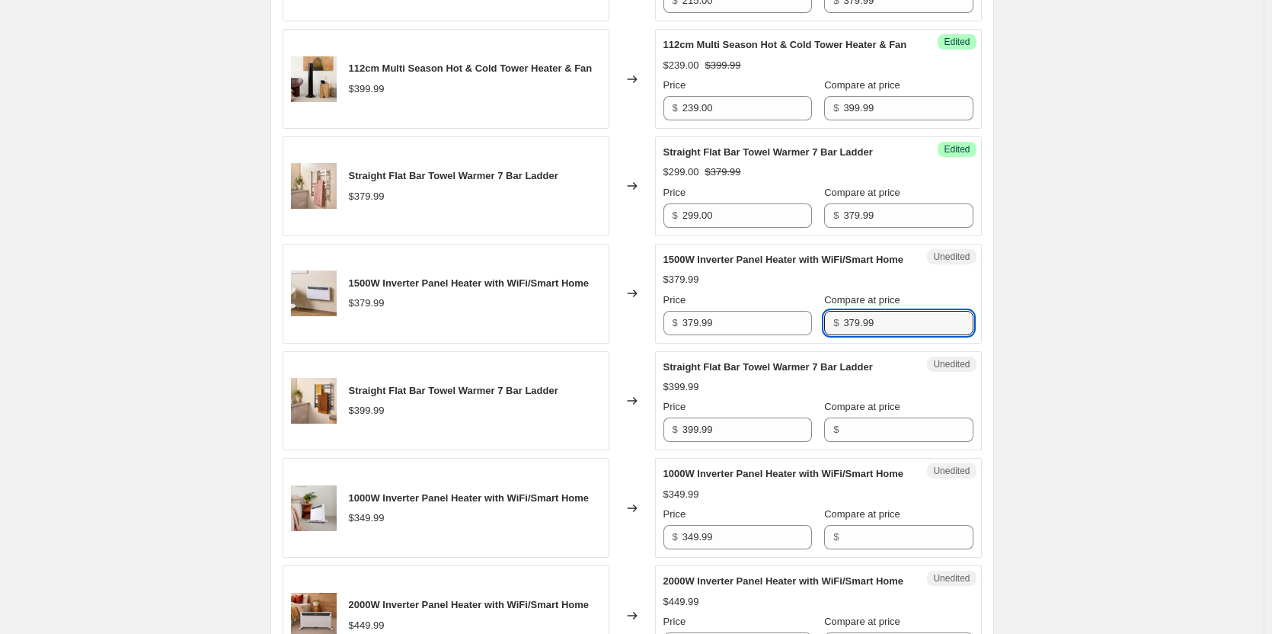
type input "379.99"
drag, startPoint x: 803, startPoint y: 368, endPoint x: 676, endPoint y: 376, distance: 127.5
click at [671, 335] on div "Price $ 379.99 Compare at price $ 379.99" at bounding box center [818, 313] width 310 height 43
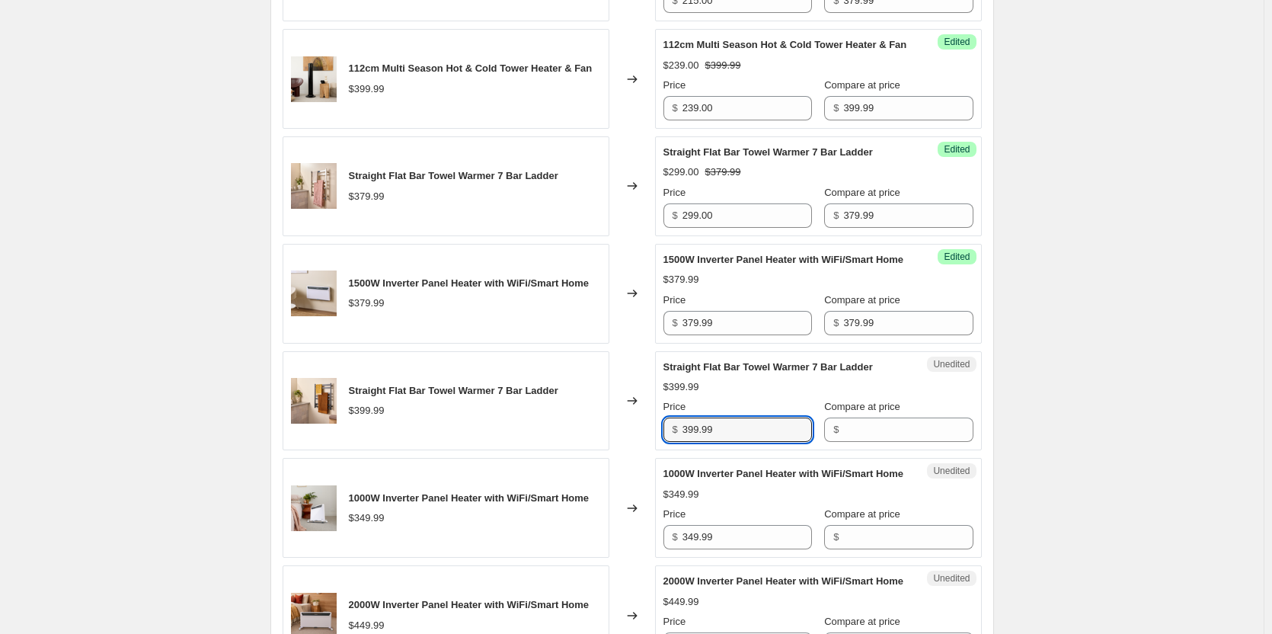
drag, startPoint x: 755, startPoint y: 478, endPoint x: 642, endPoint y: 475, distance: 112.8
click at [642, 451] on div "Straight Flat Bar Towel Warmer 7 Bar Ladder $399.99 Changed to Unedited Straigh…" at bounding box center [632, 401] width 699 height 100
click at [855, 442] on input "Compare at price" at bounding box center [907, 429] width 129 height 24
paste input "399.99"
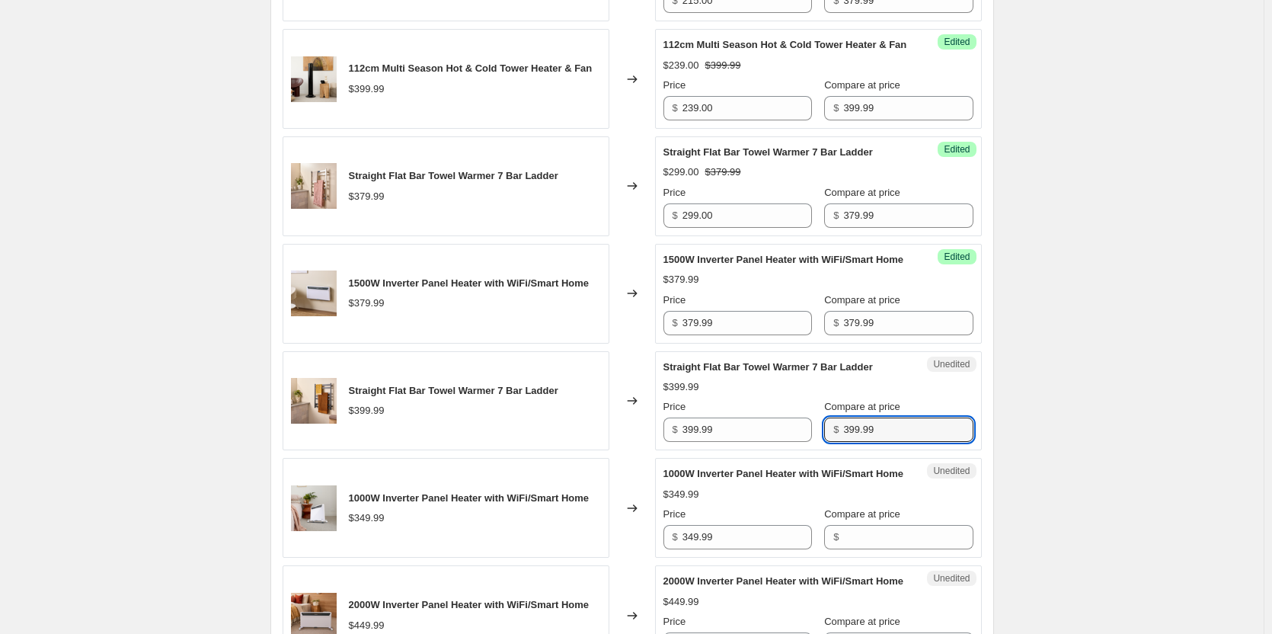
type input "399.99"
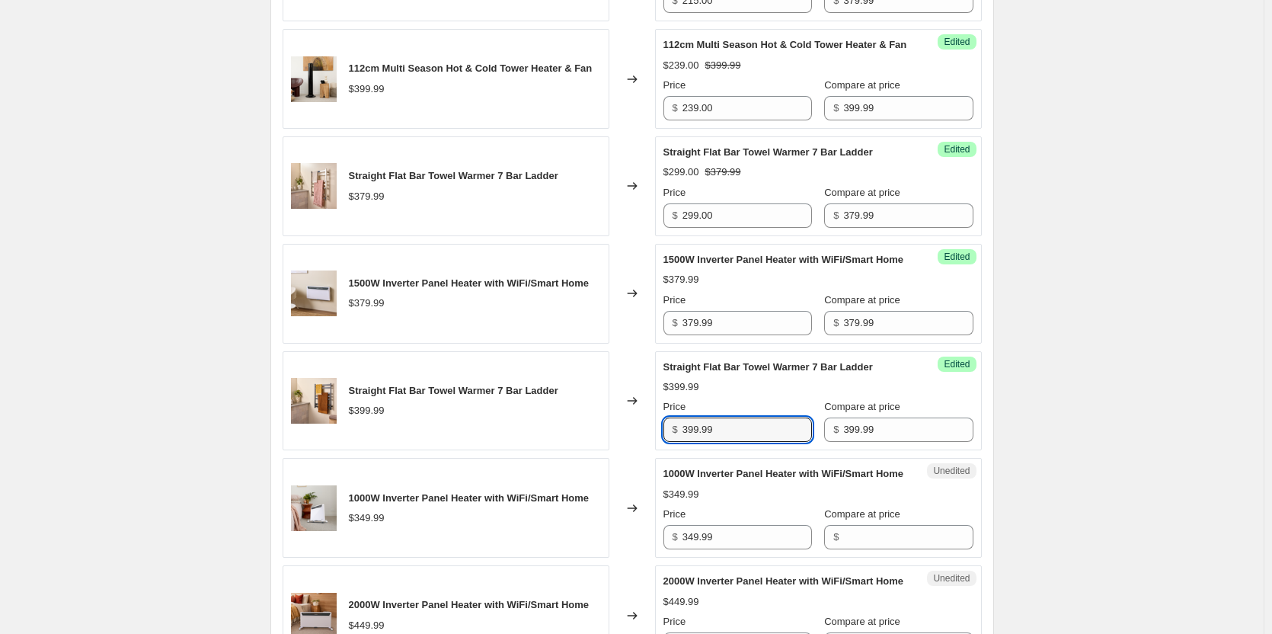
drag, startPoint x: 743, startPoint y: 478, endPoint x: 648, endPoint y: 470, distance: 95.6
click at [648, 451] on div "Straight Flat Bar Towel Warmer 7 Bar Ladder $399.99 Changed to Success Edited S…" at bounding box center [632, 401] width 699 height 100
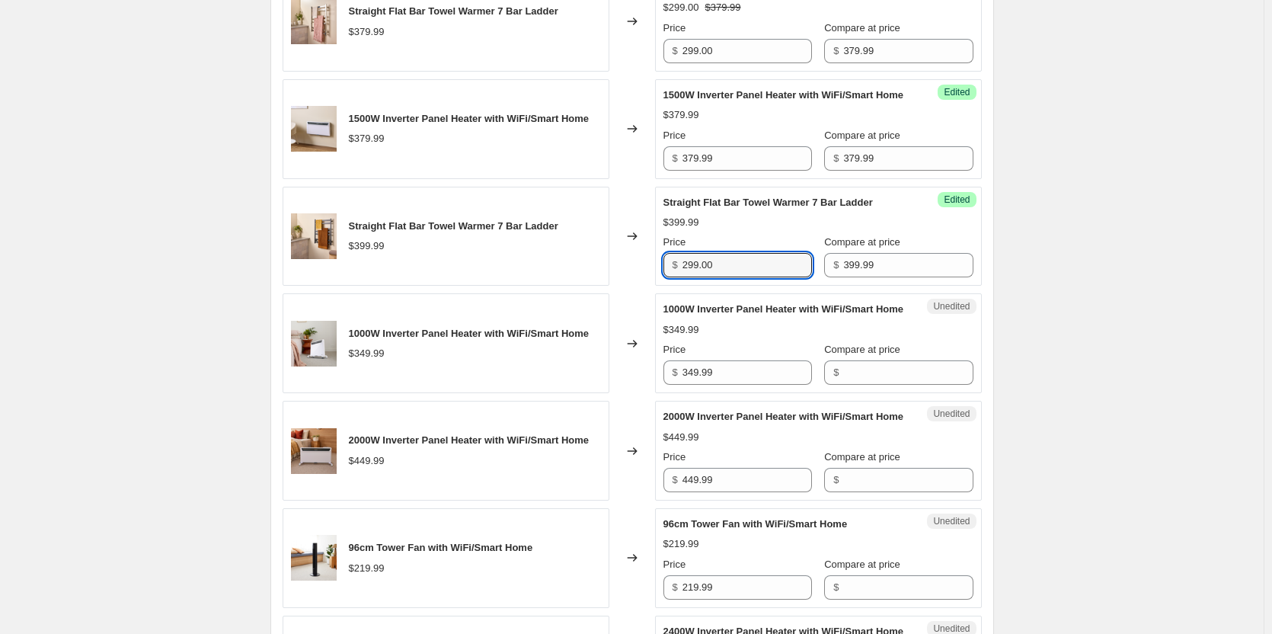
scroll to position [1295, 0]
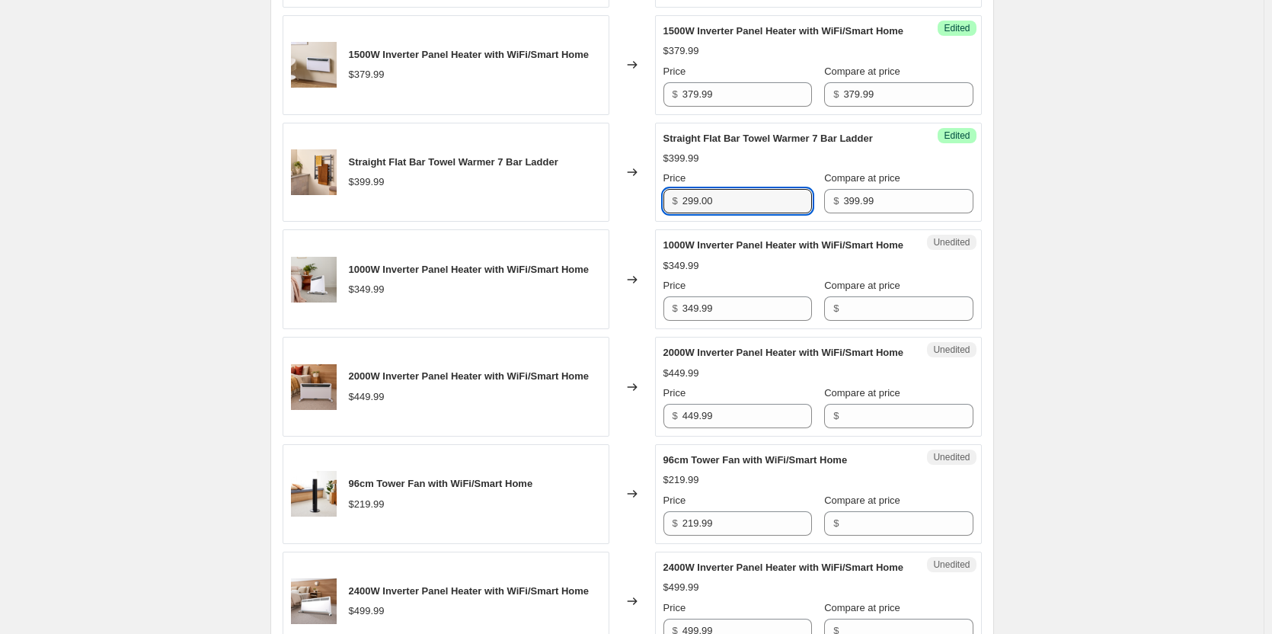
type input "299.00"
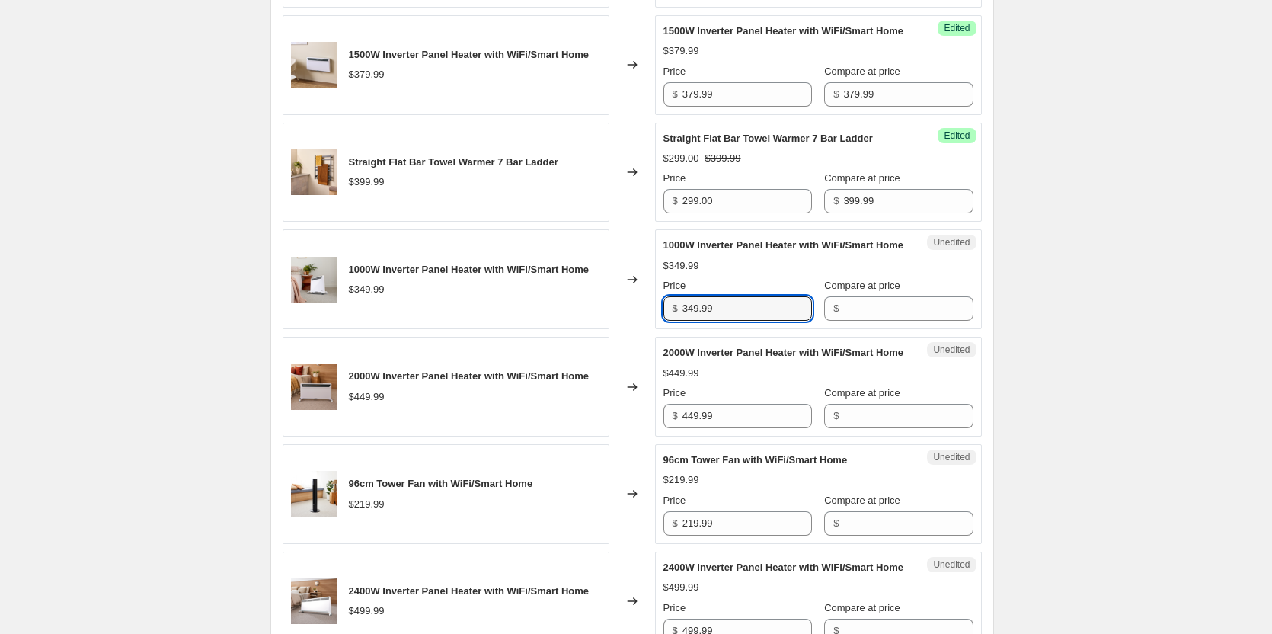
drag, startPoint x: 744, startPoint y: 372, endPoint x: 654, endPoint y: 367, distance: 90.8
click at [654, 329] on div "1000W Inverter Panel Heater with WiFi/Smart Home $349.99 Changed to Unedited 10…" at bounding box center [632, 279] width 699 height 100
click at [855, 321] on input "Compare at price" at bounding box center [907, 308] width 129 height 24
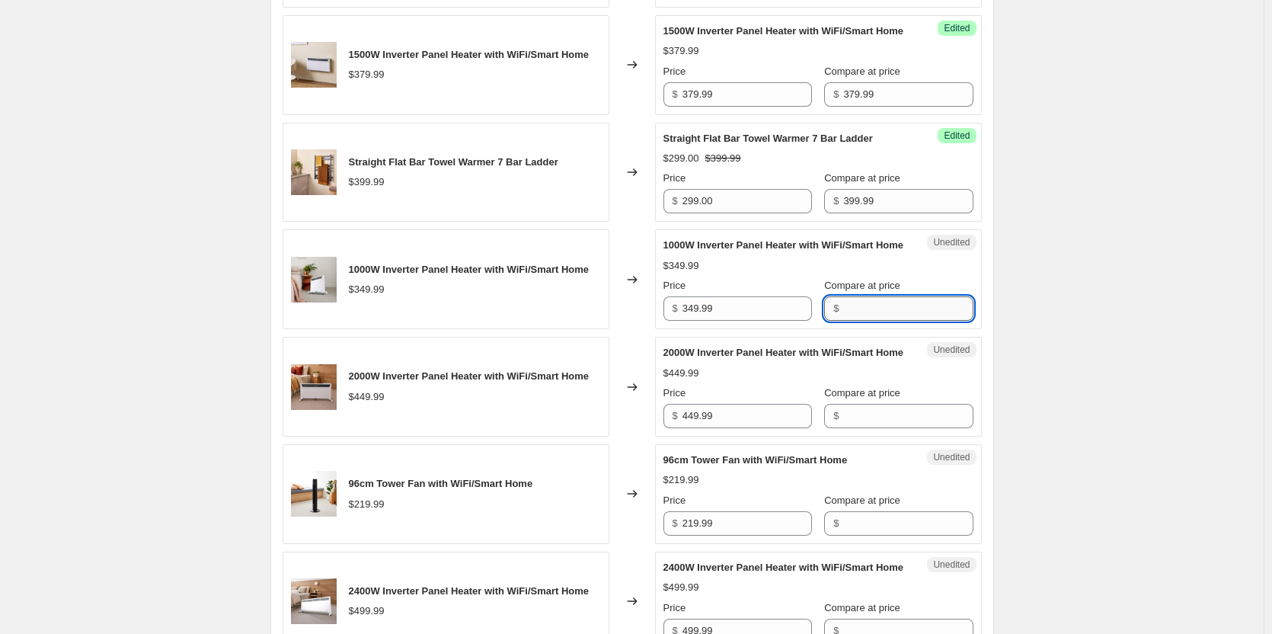
paste input "349.99"
type input "349.99"
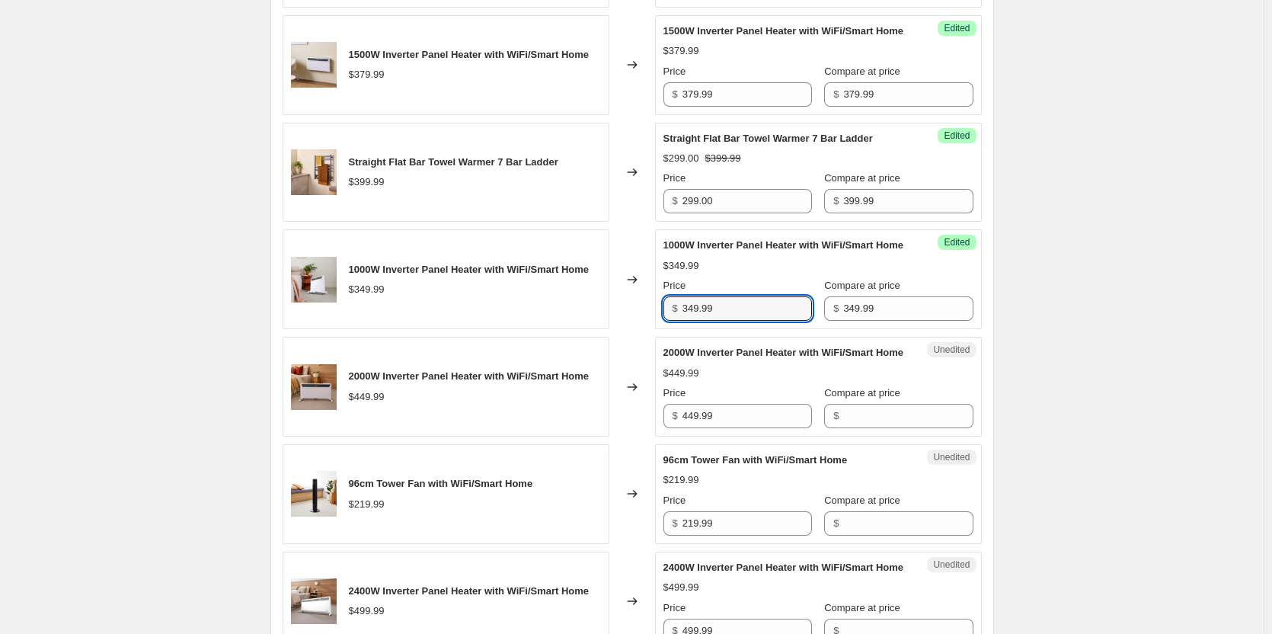
drag, startPoint x: 742, startPoint y: 367, endPoint x: 660, endPoint y: 362, distance: 81.7
click at [660, 329] on div "Success Edited 1000W Inverter Panel Heater with WiFi/Smart Home $349.99 Price $…" at bounding box center [818, 279] width 327 height 100
type input "229.00"
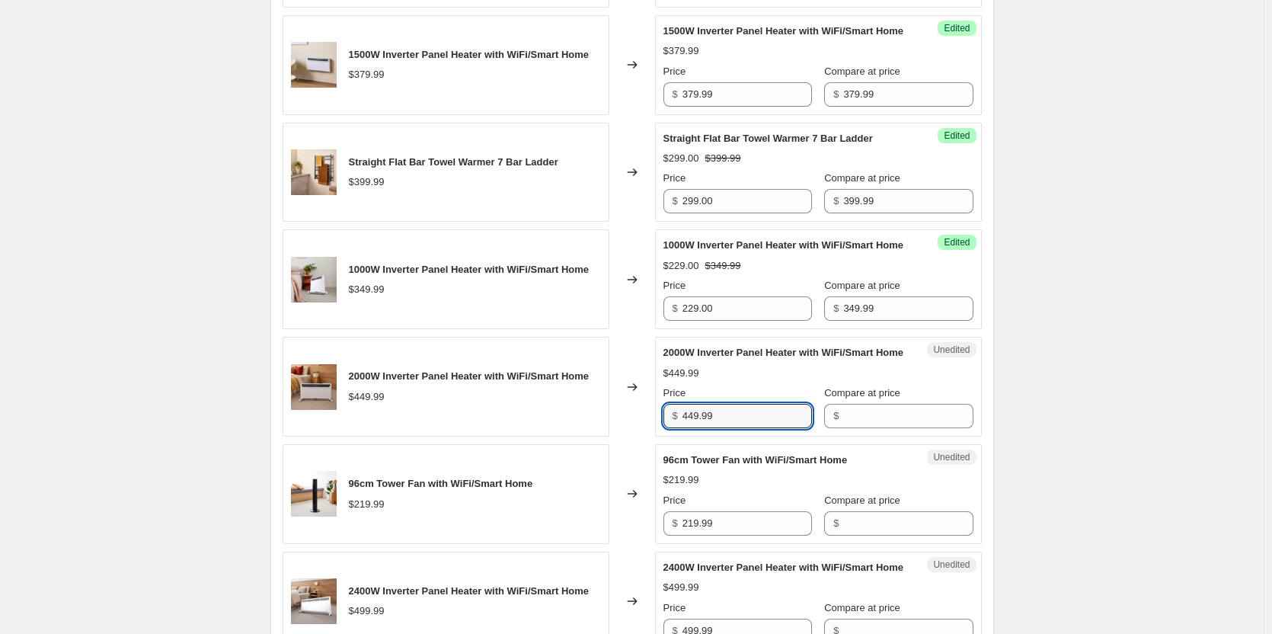
drag, startPoint x: 742, startPoint y: 495, endPoint x: 665, endPoint y: 496, distance: 76.9
click at [665, 436] on div "Unedited 2000W Inverter Panel Heater with WiFi/Smart Home $449.99 Price $ 449.9…" at bounding box center [818, 387] width 327 height 100
click at [871, 428] on input "Compare at price" at bounding box center [907, 416] width 129 height 24
paste input "449.99"
type input "449.99"
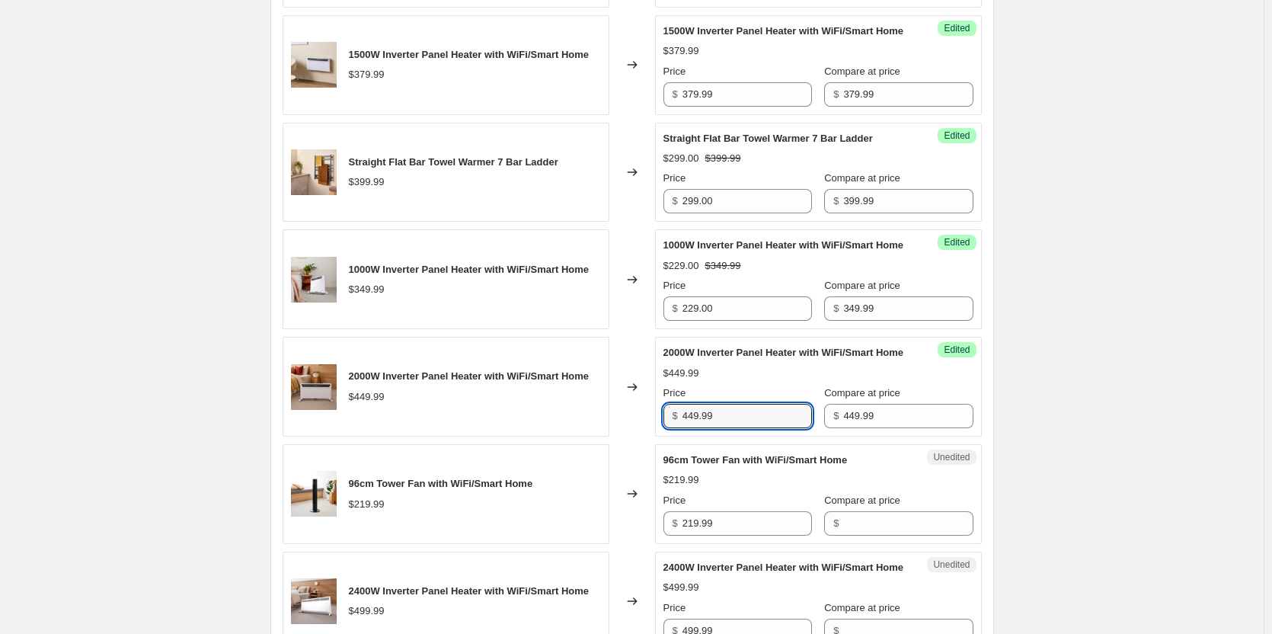
drag, startPoint x: 751, startPoint y: 489, endPoint x: 637, endPoint y: 491, distance: 114.3
click at [637, 436] on div "2000W Inverter Panel Heater with WiFi/Smart Home $449.99 Changed to Success Edi…" at bounding box center [632, 387] width 699 height 100
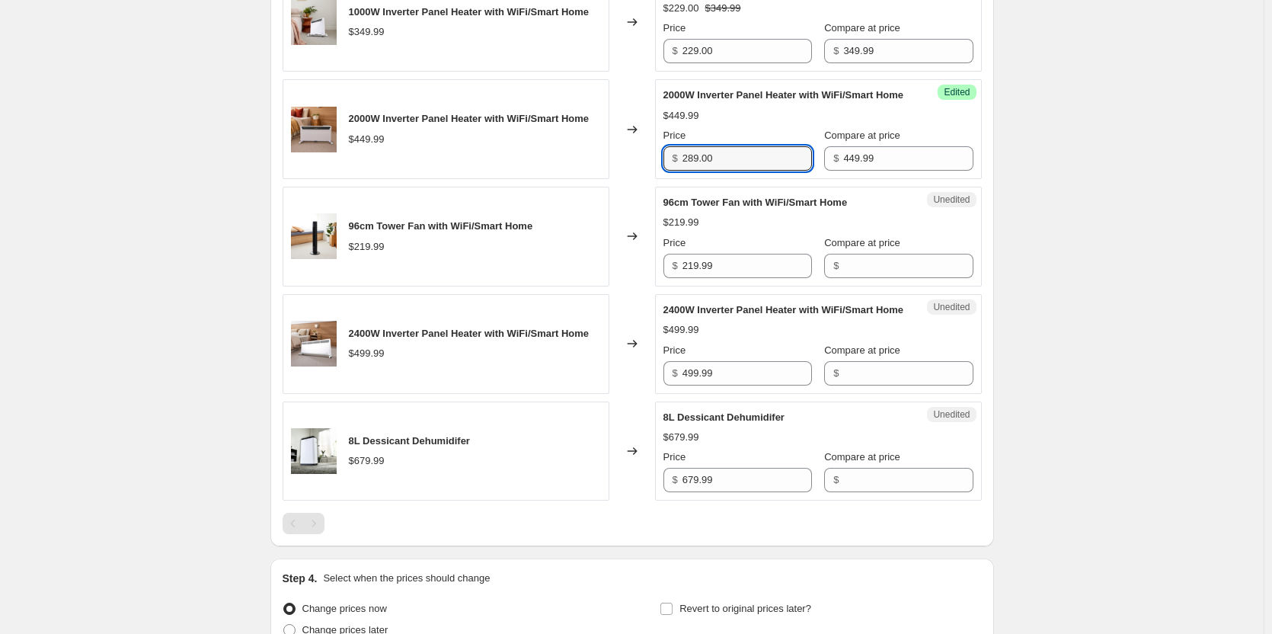
scroll to position [1600, 0]
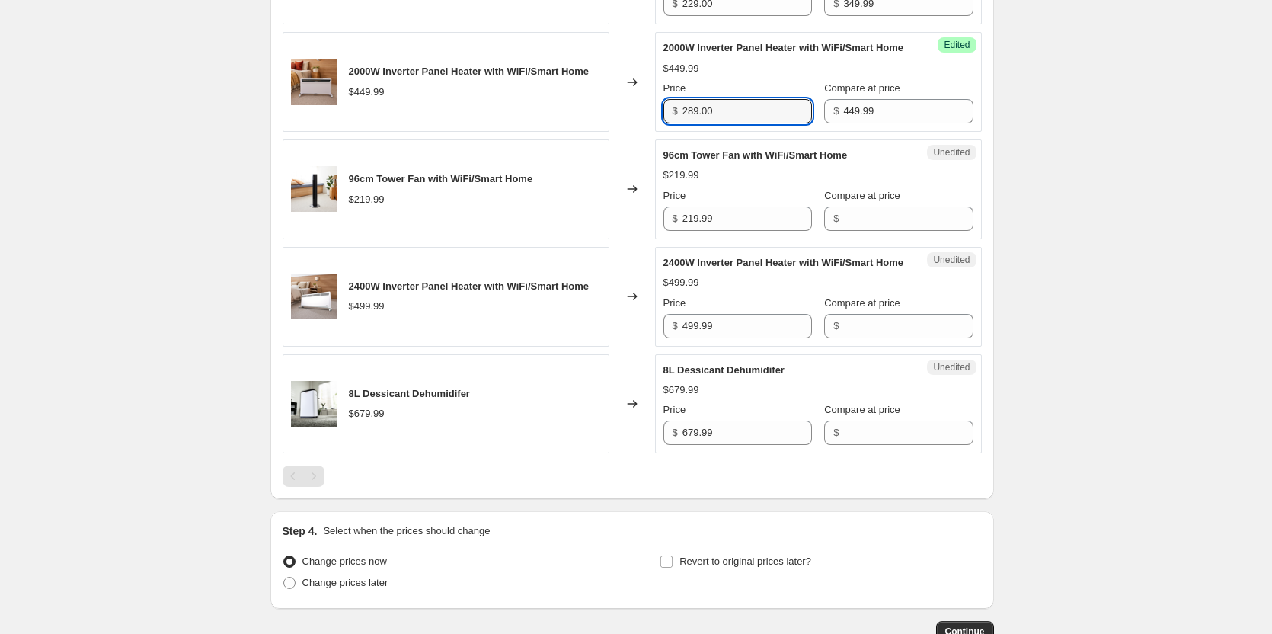
type input "289.00"
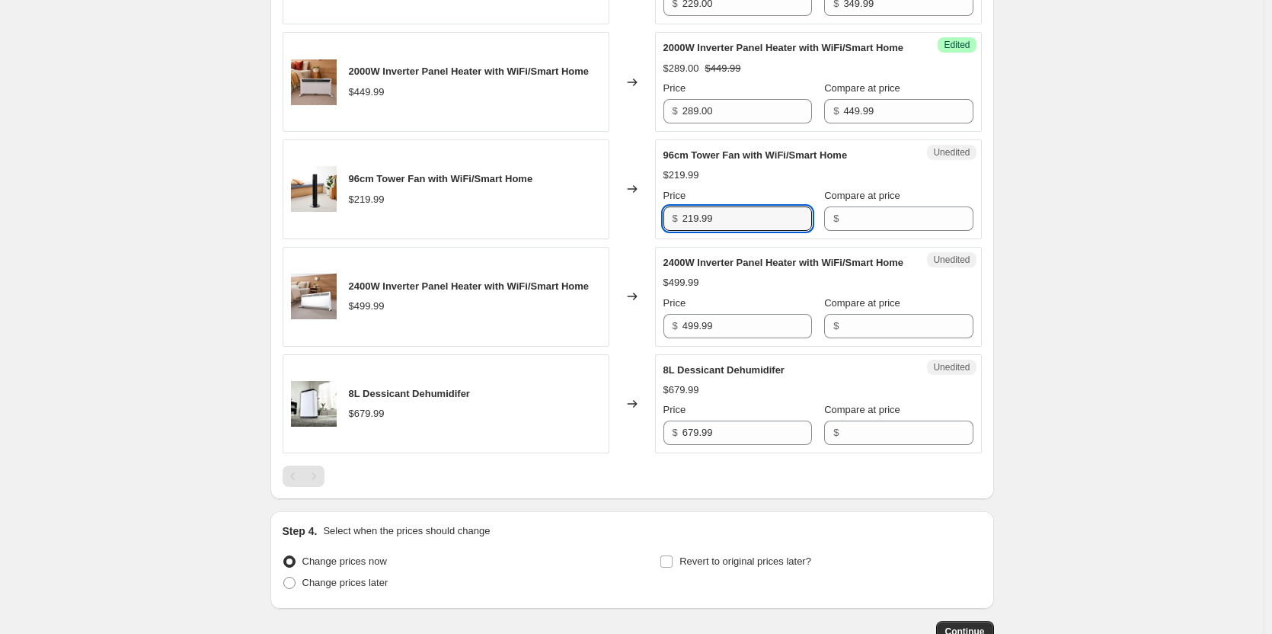
drag, startPoint x: 727, startPoint y: 298, endPoint x: 660, endPoint y: 291, distance: 67.4
click at [660, 239] on div "Unedited 96cm Tower Fan with WiFi/Smart Home $219.99 Price $ 219.99 Compare at …" at bounding box center [818, 189] width 327 height 100
click at [860, 231] on input "Compare at price" at bounding box center [907, 218] width 129 height 24
paste input "219.99"
type input "219.99"
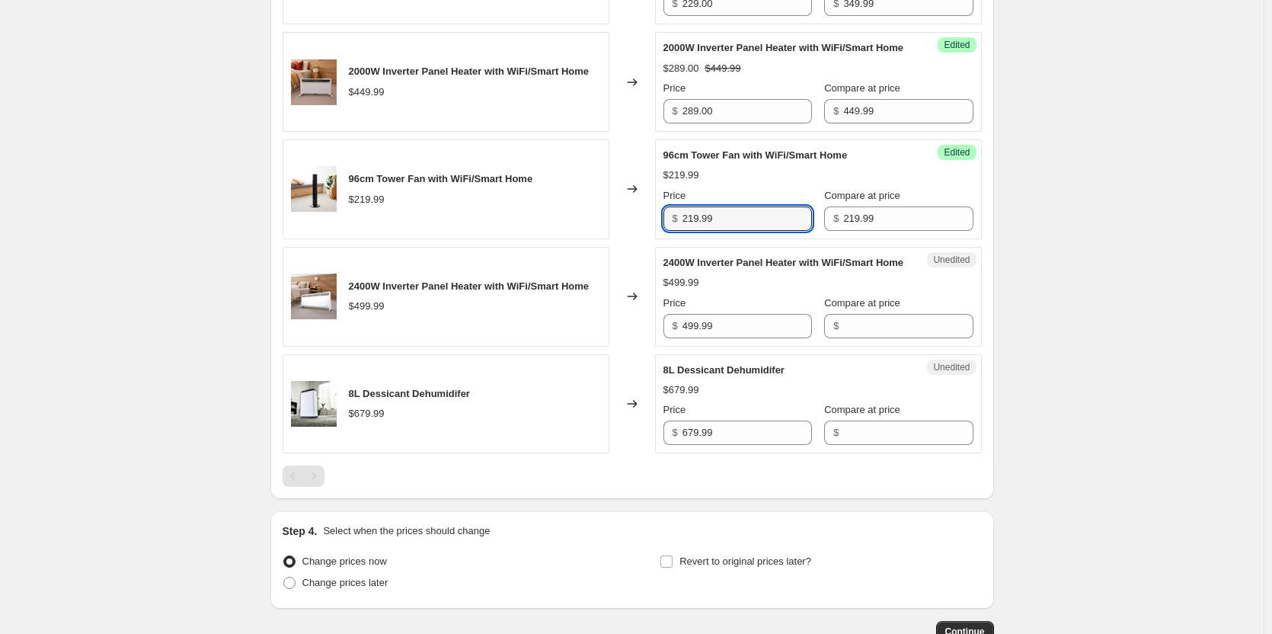
drag, startPoint x: 753, startPoint y: 297, endPoint x: 625, endPoint y: 293, distance: 127.3
click at [625, 239] on div "96cm Tower Fan with WiFi/Smart Home $219.99 Changed to Success Edited 96cm Towe…" at bounding box center [632, 189] width 699 height 100
type input "149.00"
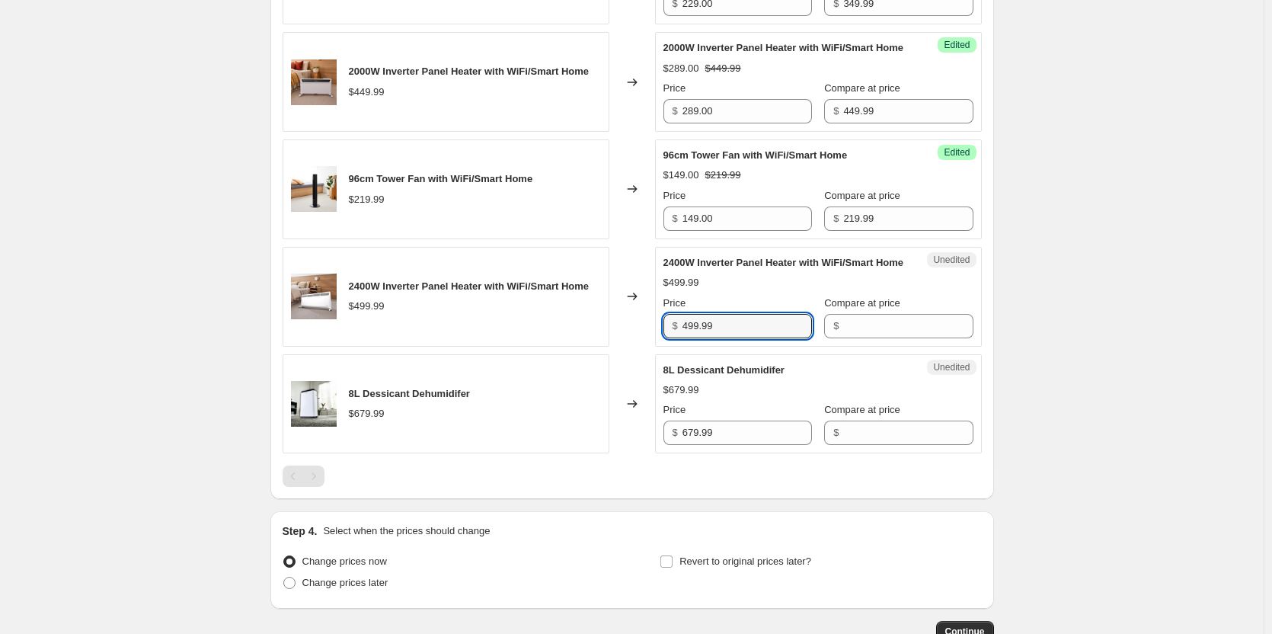
drag, startPoint x: 752, startPoint y: 416, endPoint x: 636, endPoint y: 416, distance: 115.8
click at [636, 347] on div "2400W Inverter Panel Heater with WiFi/Smart Home $499.99 Changed to Unedited 24…" at bounding box center [632, 297] width 699 height 100
click at [876, 338] on input "Compare at price" at bounding box center [907, 326] width 129 height 24
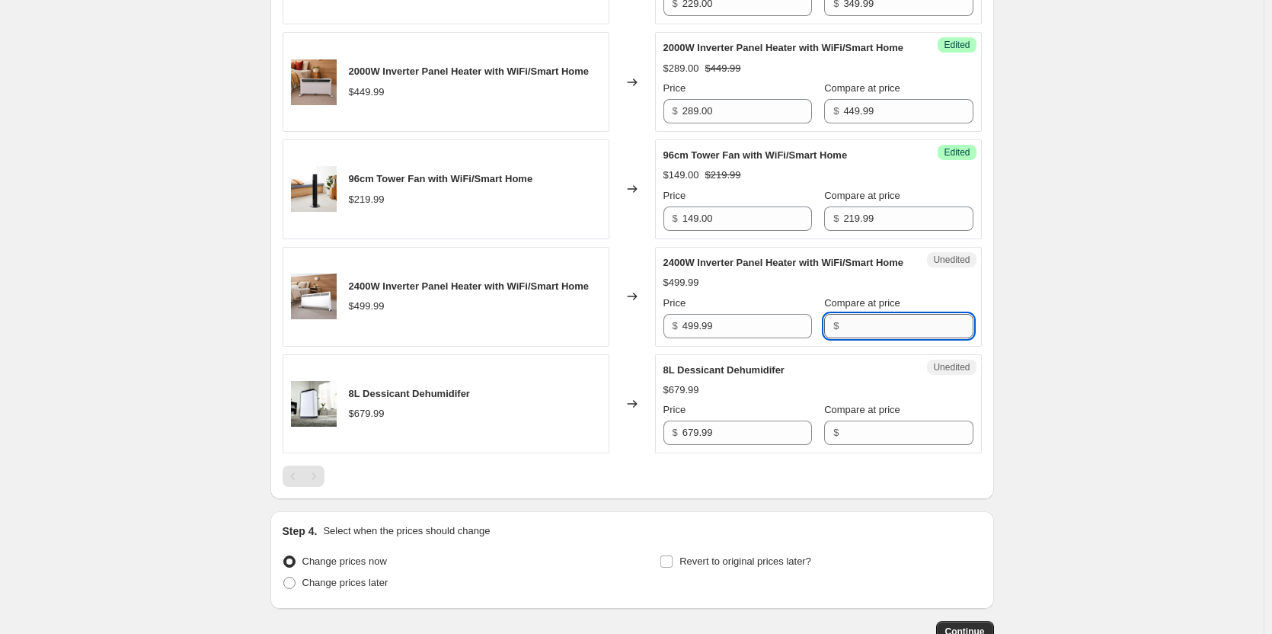
paste input "499.99"
type input "499.99"
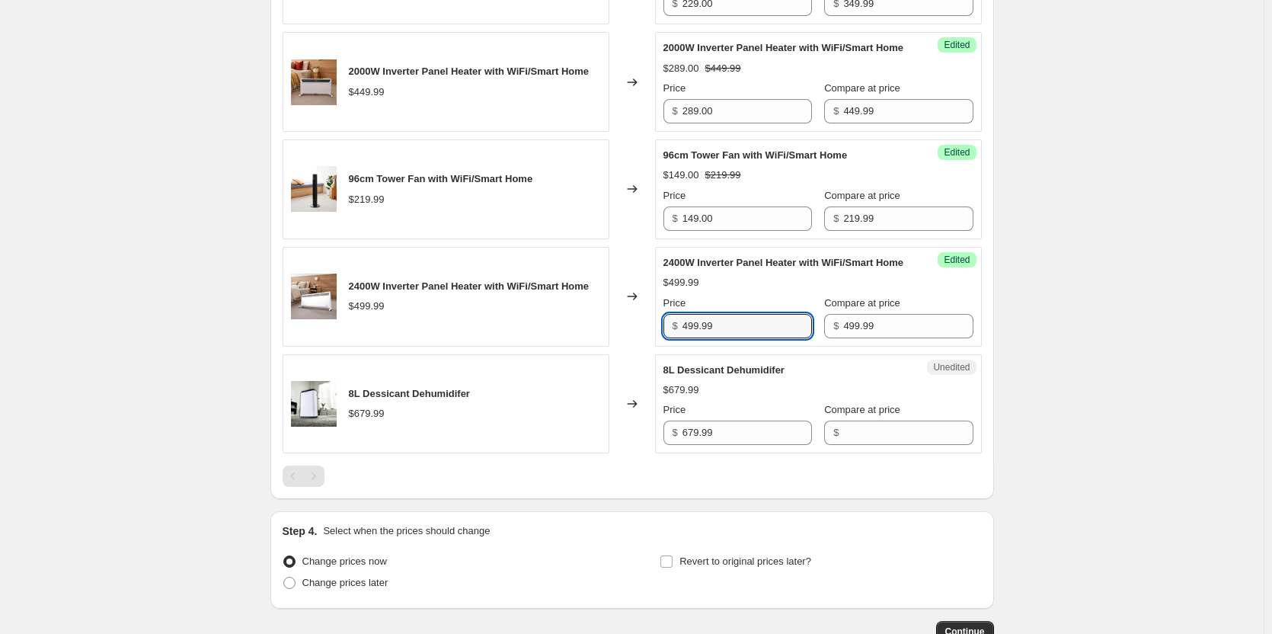
drag, startPoint x: 782, startPoint y: 419, endPoint x: 589, endPoint y: 417, distance: 192.7
click at [590, 347] on div "2400W Inverter Panel Heater with WiFi/Smart Home $499.99 Changed to Success Edi…" at bounding box center [632, 297] width 699 height 100
type input "319.00"
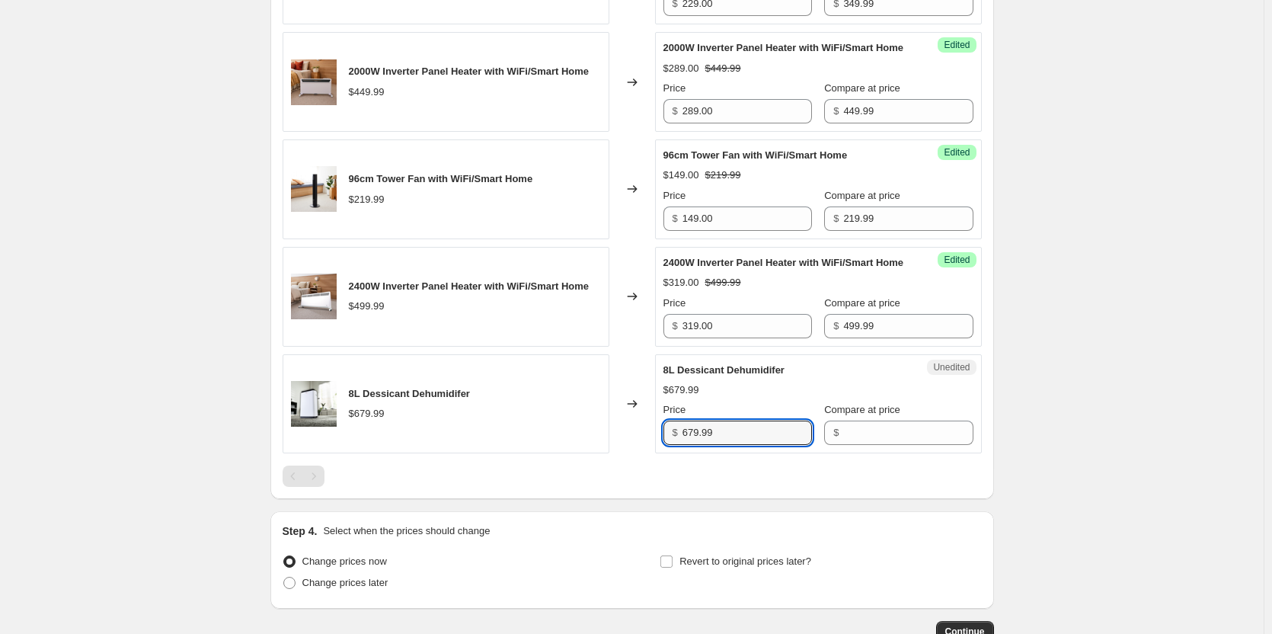
drag, startPoint x: 743, startPoint y: 523, endPoint x: 646, endPoint y: 523, distance: 96.7
click at [646, 454] on div "8L Dessicant Dehumidifer $679.99 Changed to Unedited 8L Dessicant Dehumidifer $…" at bounding box center [632, 404] width 699 height 100
click at [865, 445] on input "Compare at price" at bounding box center [907, 432] width 129 height 24
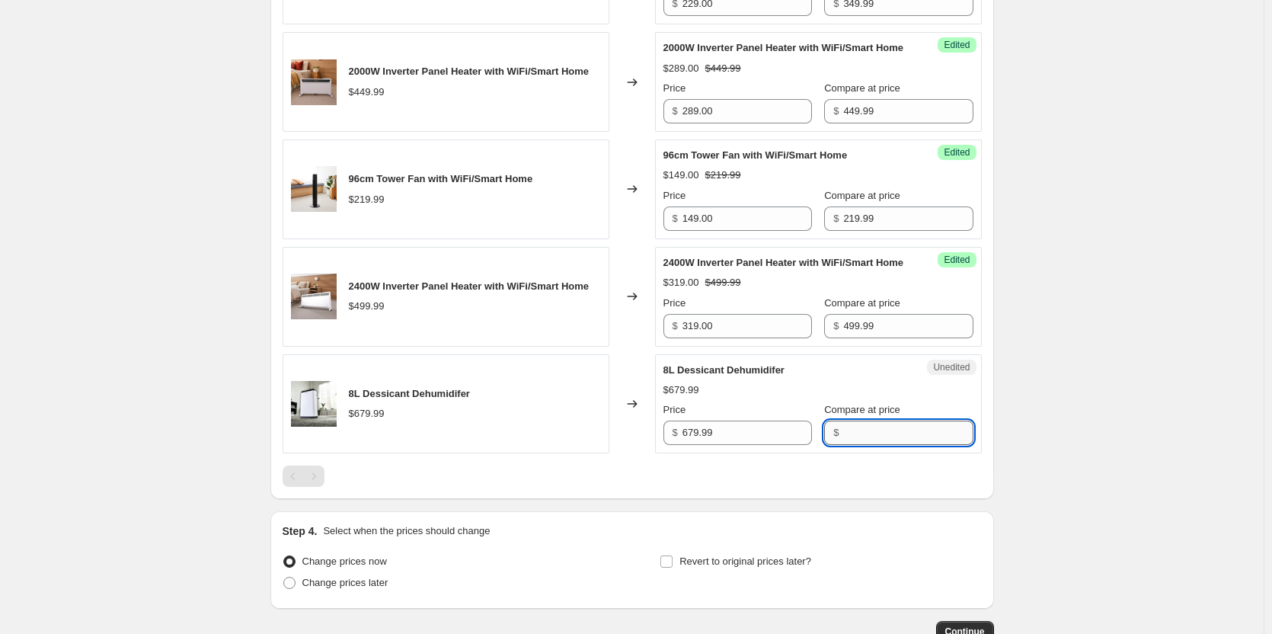
paste input "679.99"
type input "679.99"
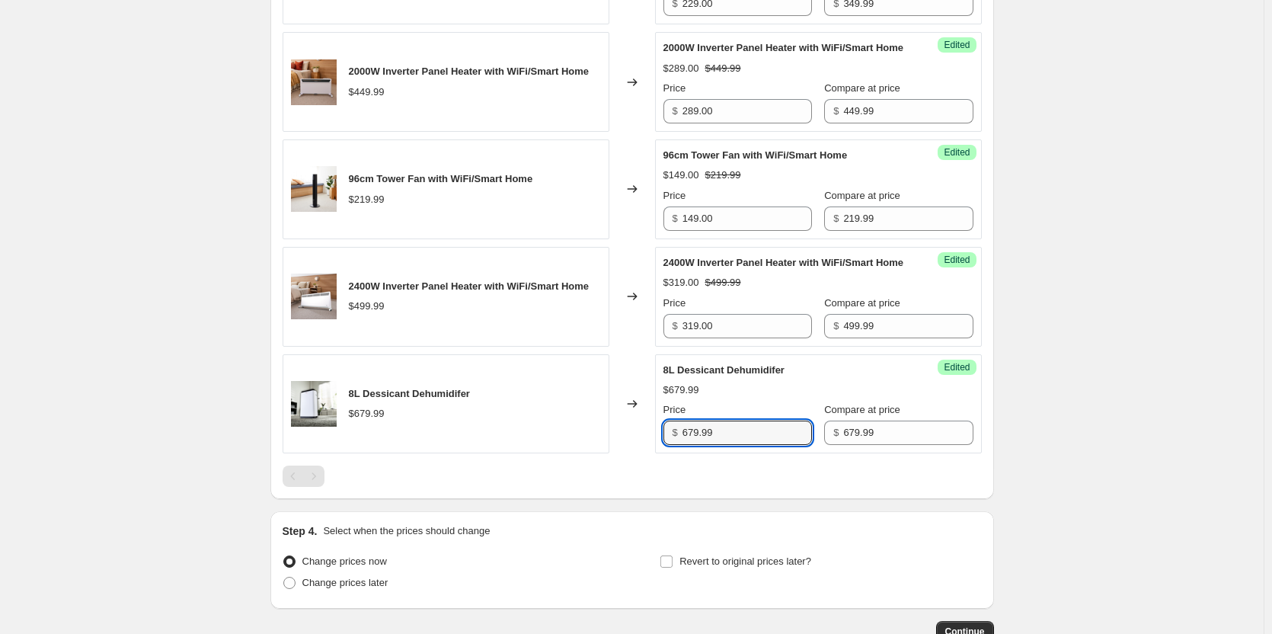
drag, startPoint x: 676, startPoint y: 524, endPoint x: 641, endPoint y: 523, distance: 35.0
click at [641, 454] on div "8L Dessicant Dehumidifer $679.99 Changed to Success Edited 8L Dessicant Dehumid…" at bounding box center [632, 404] width 699 height 100
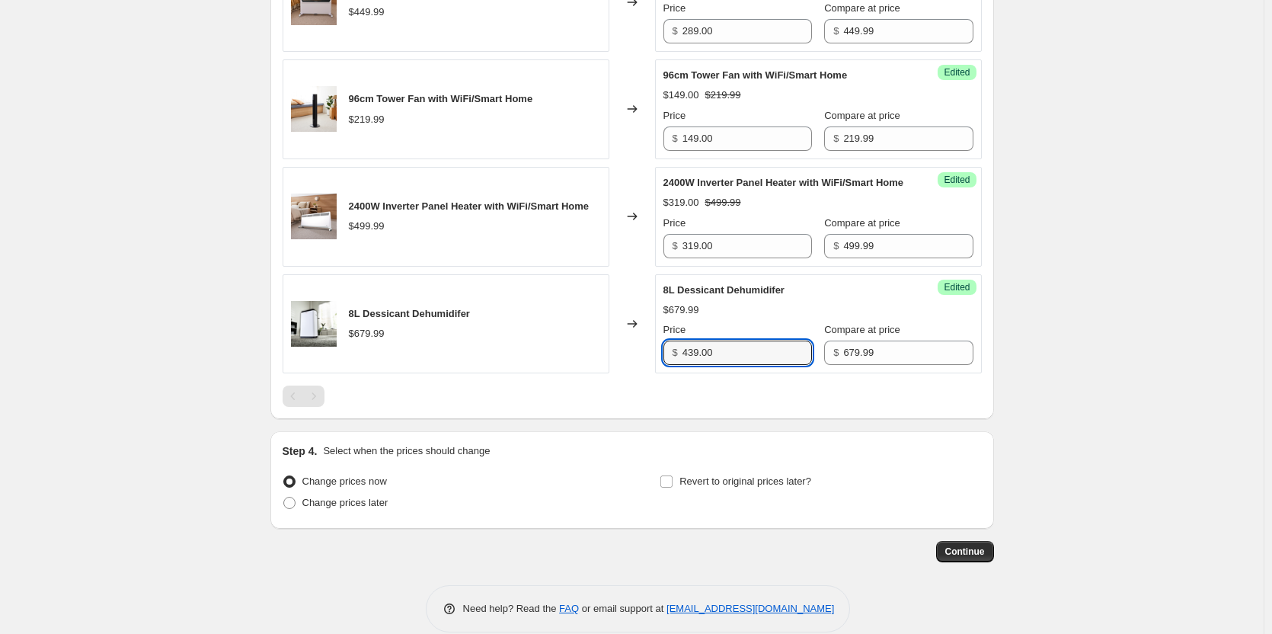
scroll to position [1792, 0]
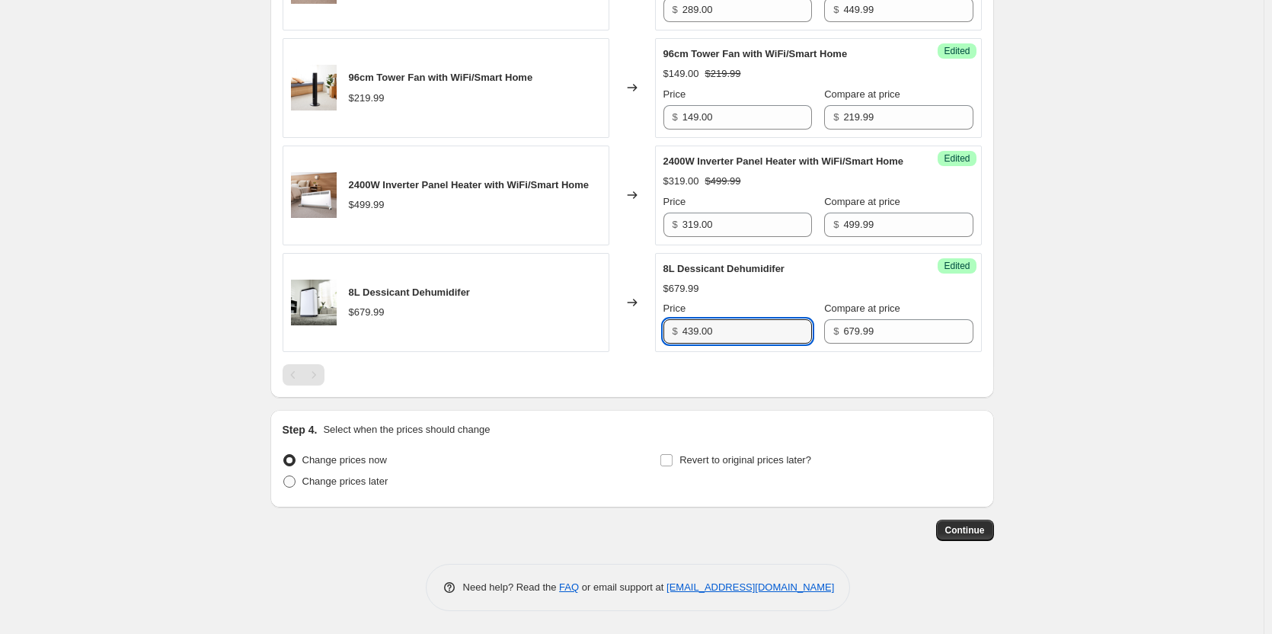
type input "439.00"
click at [292, 484] on span at bounding box center [289, 481] width 12 height 12
click at [284, 476] on input "Change prices later" at bounding box center [283, 475] width 1 height 1
radio input "true"
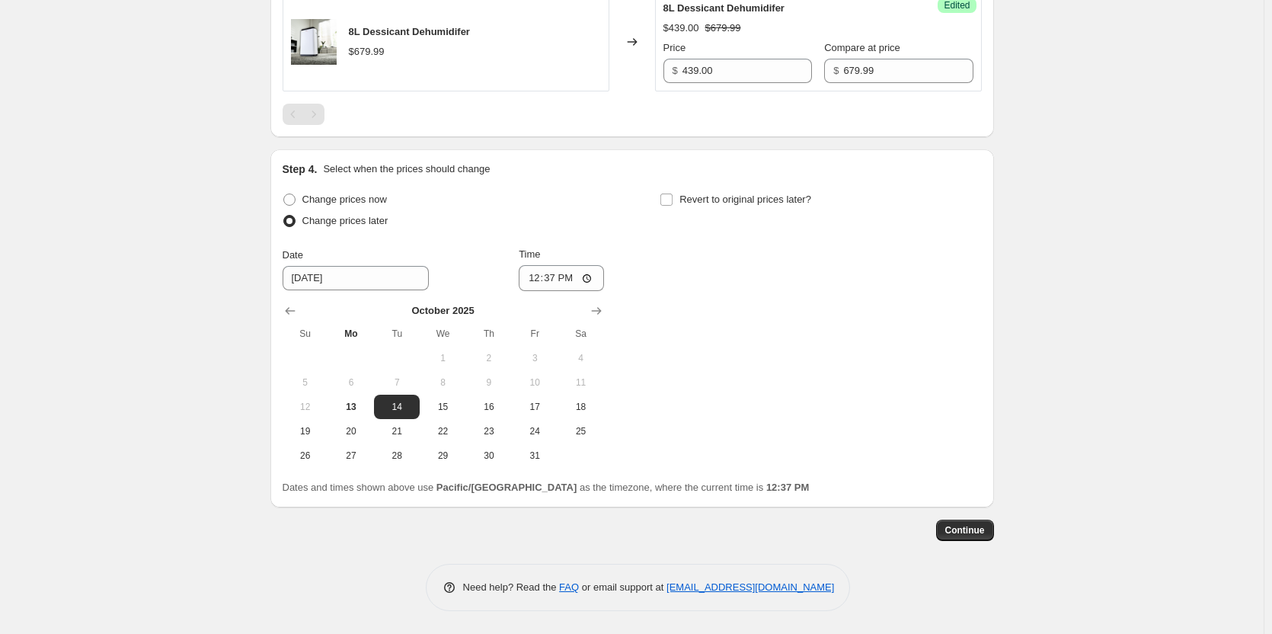
scroll to position [2053, 0]
click at [453, 408] on span "15" at bounding box center [443, 407] width 34 height 12
type input "[DATE]"
click at [593, 275] on input "12:37" at bounding box center [561, 278] width 85 height 26
type input "00:05"
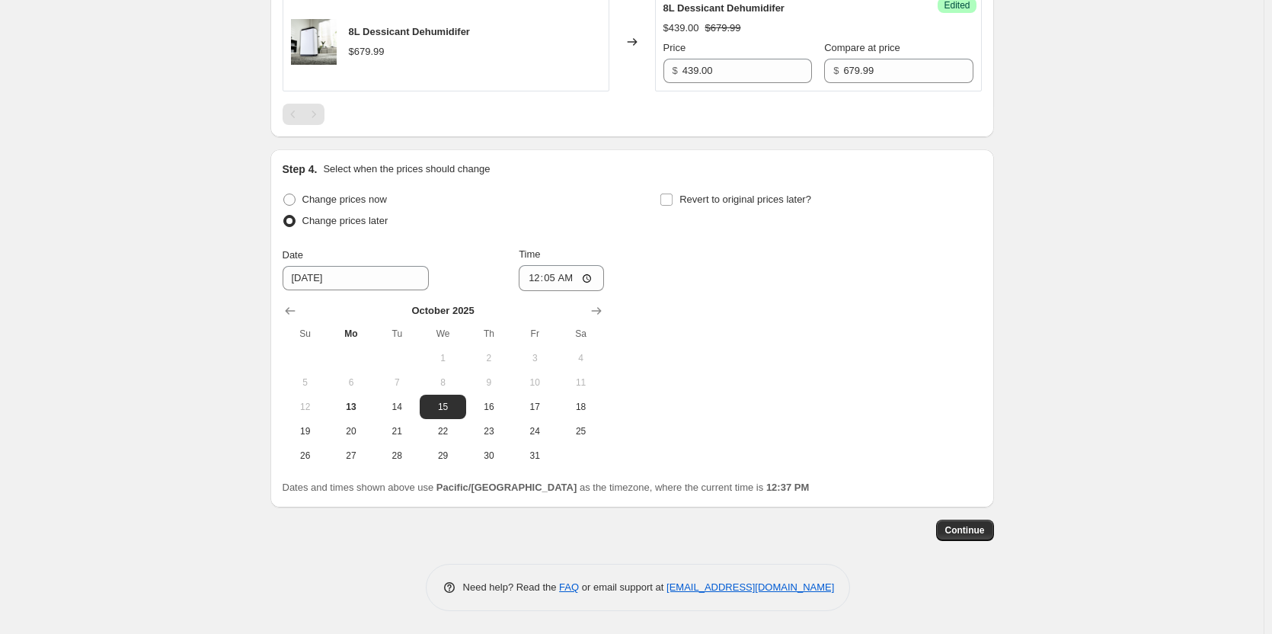
click at [682, 345] on div "Change prices now Change prices later Date [DATE] Time 00:[DATE] Mo Tu We Th Fr…" at bounding box center [632, 328] width 699 height 279
click at [666, 200] on input "Revert to original prices later?" at bounding box center [666, 199] width 12 height 12
checkbox input "true"
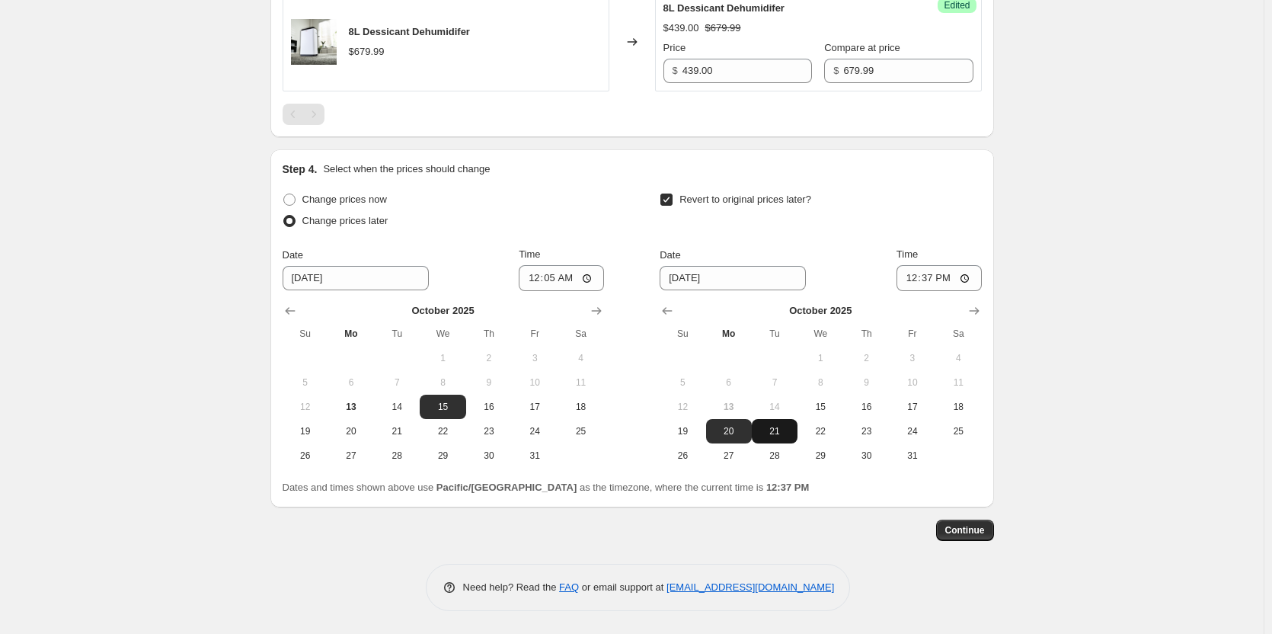
click at [780, 430] on span "21" at bounding box center [775, 431] width 34 height 12
type input "[DATE]"
click at [973, 276] on input "12:37" at bounding box center [939, 278] width 85 height 26
click at [969, 277] on input "12:37" at bounding box center [939, 278] width 85 height 26
type input "23:59"
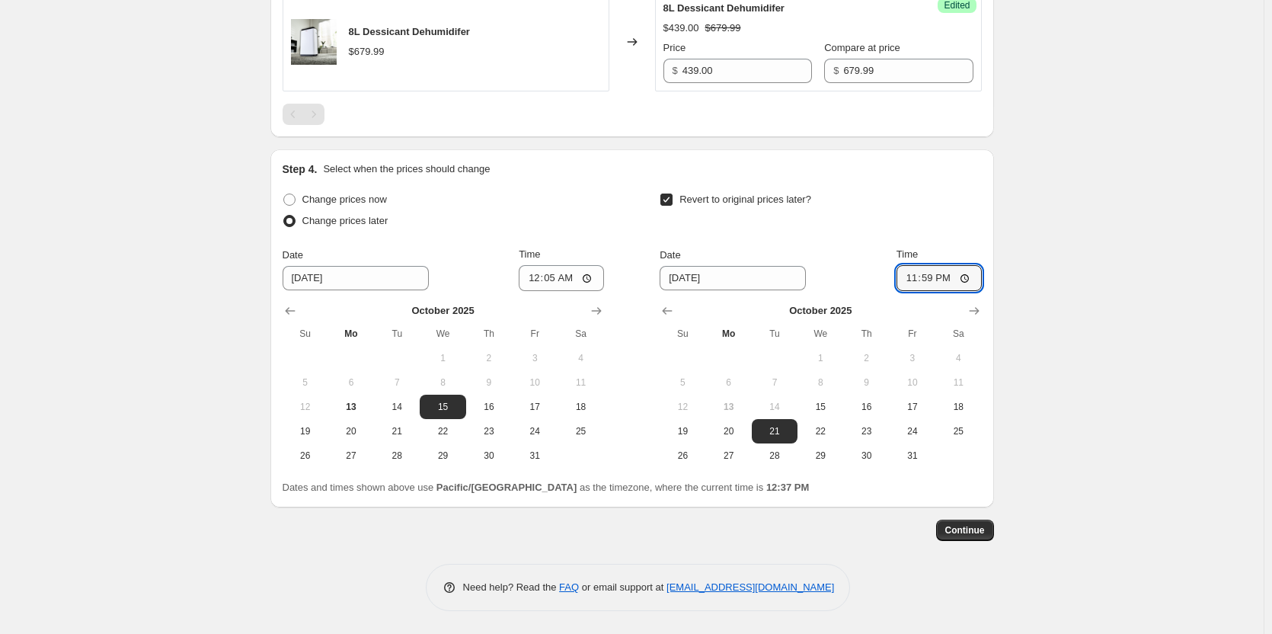
click at [978, 529] on span "Continue" at bounding box center [965, 530] width 40 height 12
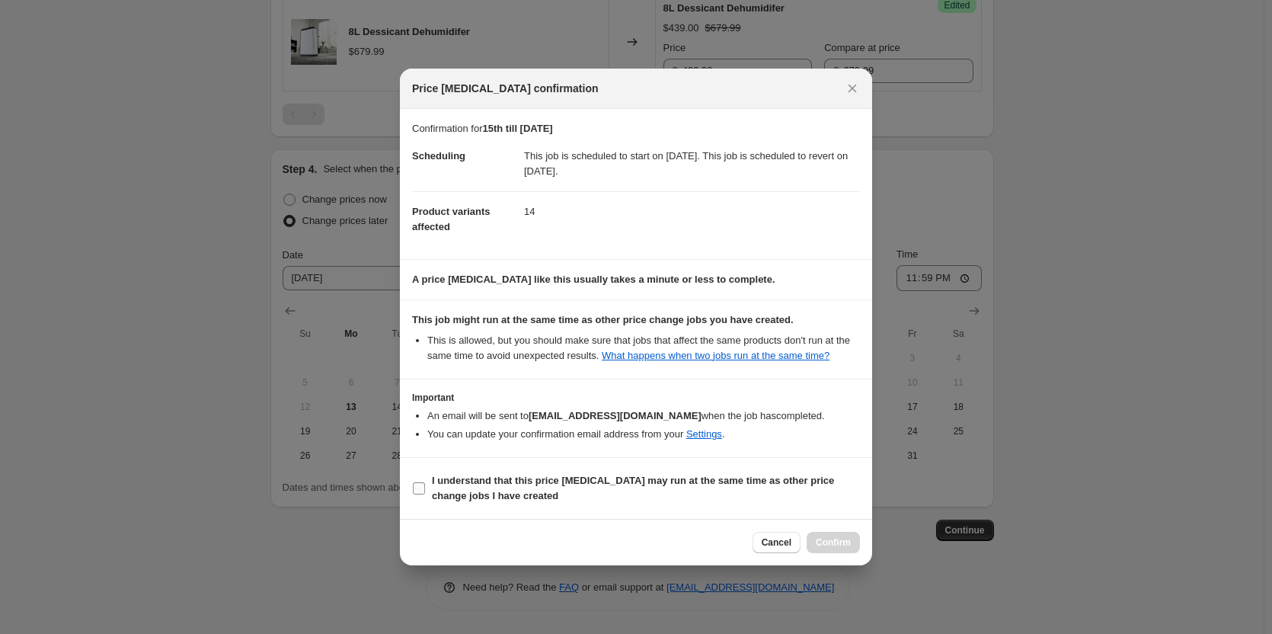
click at [417, 489] on input "I understand that this price [MEDICAL_DATA] may run at the same time as other p…" at bounding box center [419, 488] width 12 height 12
checkbox input "true"
click at [834, 535] on button "Confirm" at bounding box center [833, 542] width 53 height 21
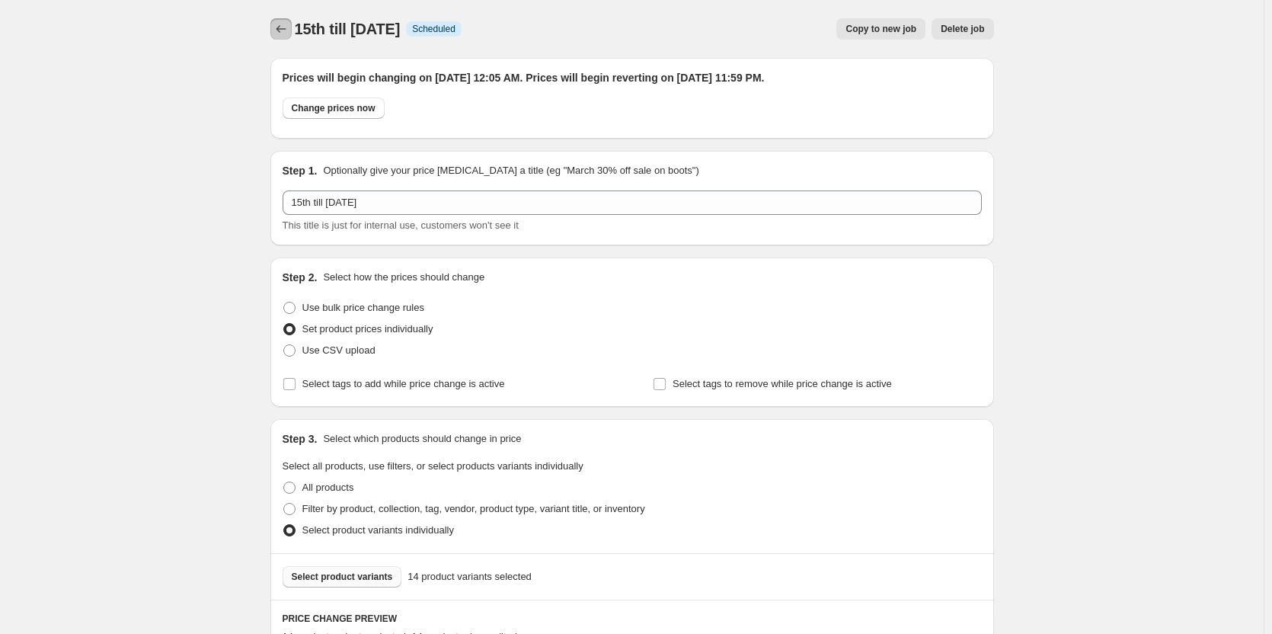
click at [277, 33] on icon "Price change jobs" at bounding box center [280, 28] width 15 height 15
